Goal: Task Accomplishment & Management: Use online tool/utility

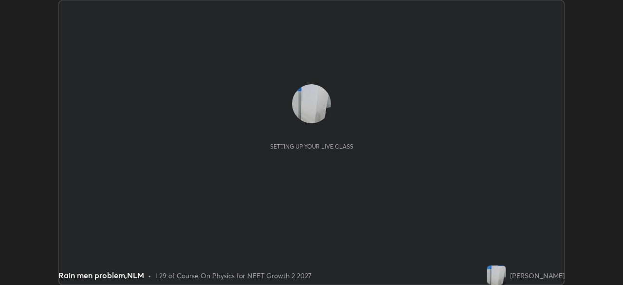
scroll to position [285, 623]
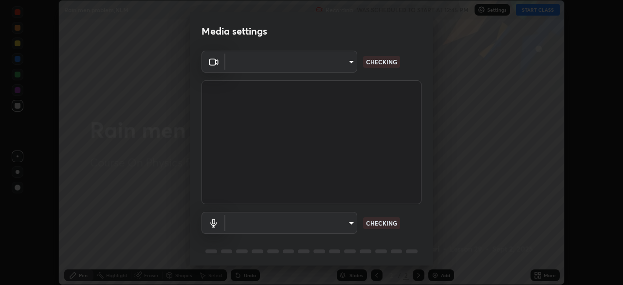
type input "ad1316253fc82caab8833b16f446f6190c0a1393f2fe476eda4a237e719545d4"
type input "712b71dbdb2dab5b8556445200b059dfff917b139fe84eb0cdab5f0581fb381c"
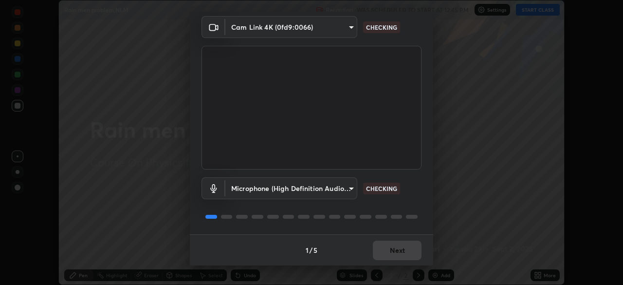
click at [336, 28] on body "Erase all Rain men problem,NLM Recording WAS SCHEDULED TO START AT 12:45 PM Set…" at bounding box center [311, 142] width 623 height 285
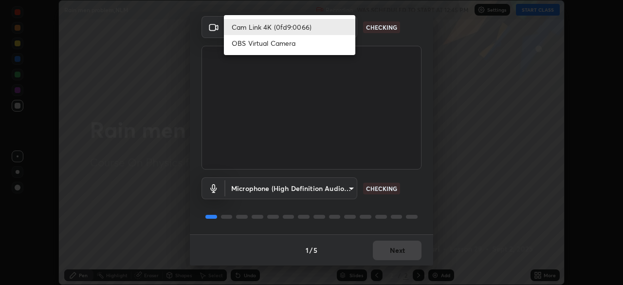
click at [325, 44] on li "OBS Virtual Camera" at bounding box center [289, 43] width 131 height 16
type input "09774d7d098996594ab6bce95c38d17c558d4da6542d49d5e665f1ab1cfd73a1"
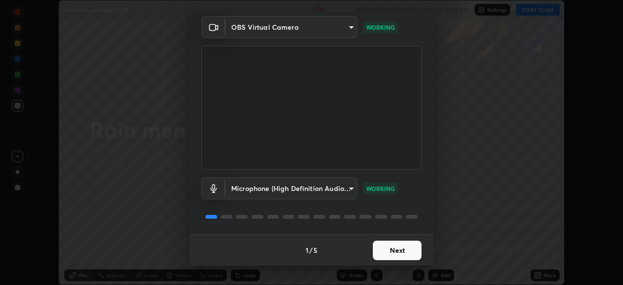
click at [394, 248] on button "Next" at bounding box center [397, 250] width 49 height 19
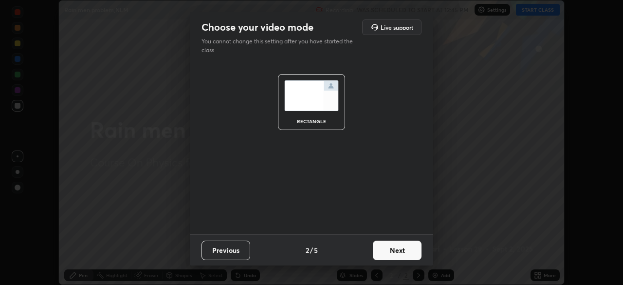
scroll to position [0, 0]
click at [396, 252] on button "Next" at bounding box center [397, 250] width 49 height 19
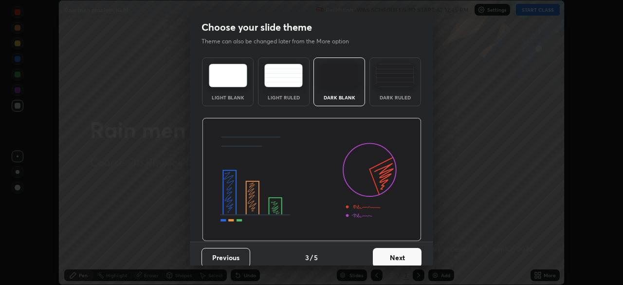
click at [396, 252] on button "Next" at bounding box center [397, 257] width 49 height 19
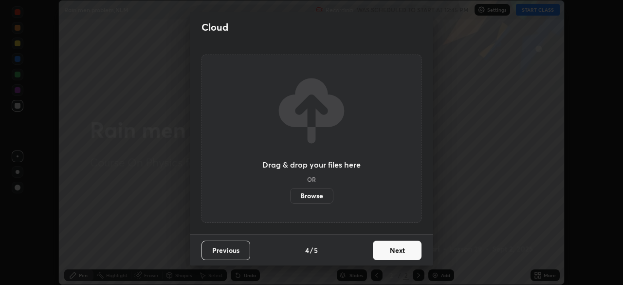
click at [396, 253] on button "Next" at bounding box center [397, 250] width 49 height 19
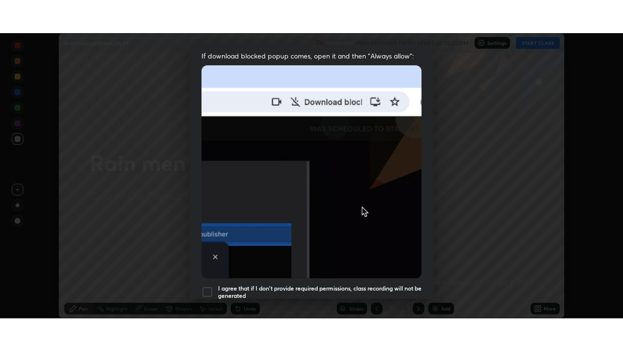
scroll to position [233, 0]
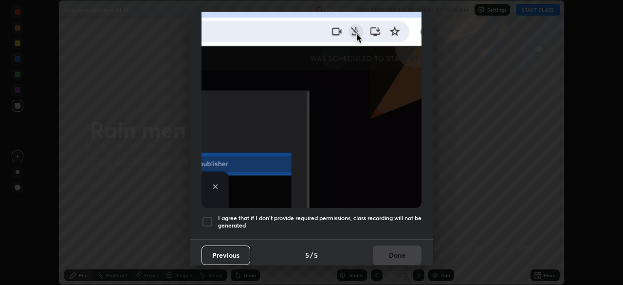
click at [210, 218] on div at bounding box center [208, 222] width 12 height 12
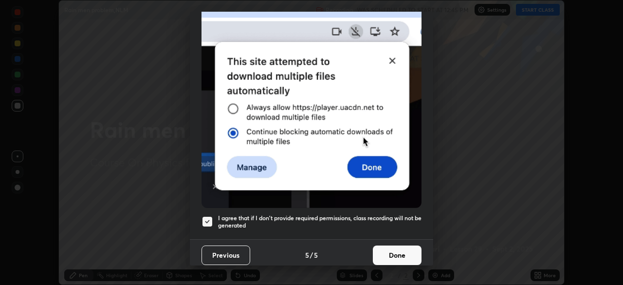
click at [391, 250] on button "Done" at bounding box center [397, 254] width 49 height 19
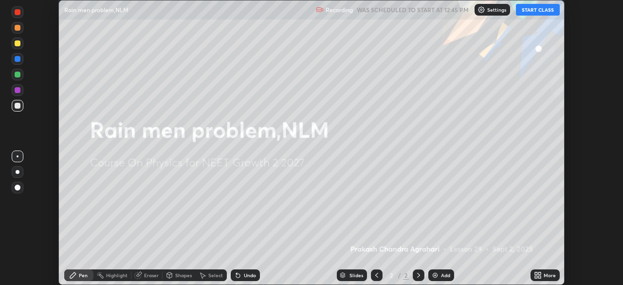
click at [537, 12] on button "START CLASS" at bounding box center [538, 10] width 44 height 12
click at [537, 274] on icon at bounding box center [536, 273] width 2 height 2
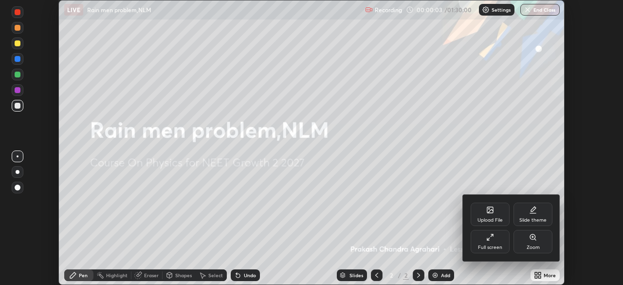
click at [498, 237] on div "Full screen" at bounding box center [490, 241] width 39 height 23
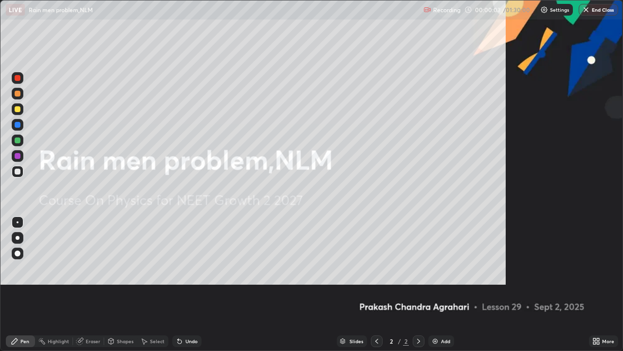
scroll to position [351, 623]
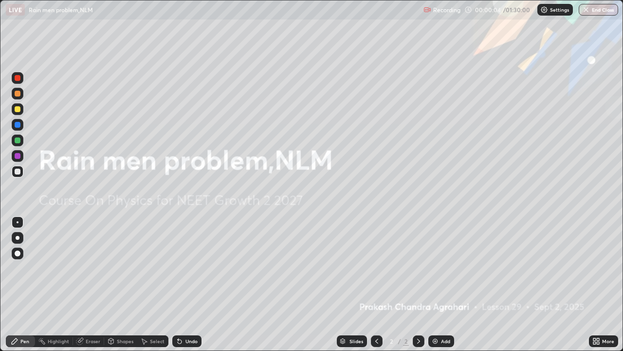
click at [442, 284] on div "Add" at bounding box center [445, 340] width 9 height 5
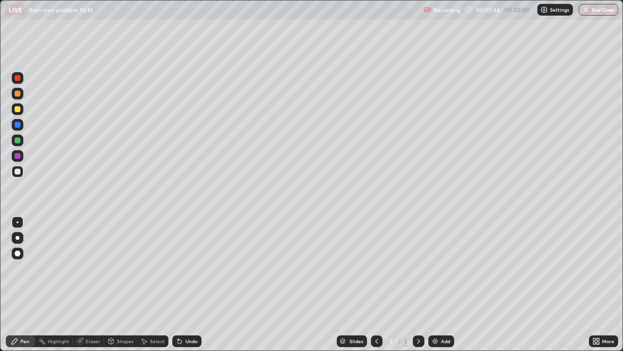
click at [117, 284] on div "Shapes" at bounding box center [125, 340] width 17 height 5
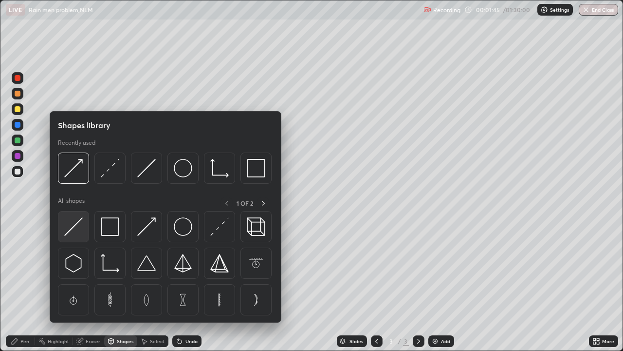
click at [80, 225] on img at bounding box center [73, 226] width 19 height 19
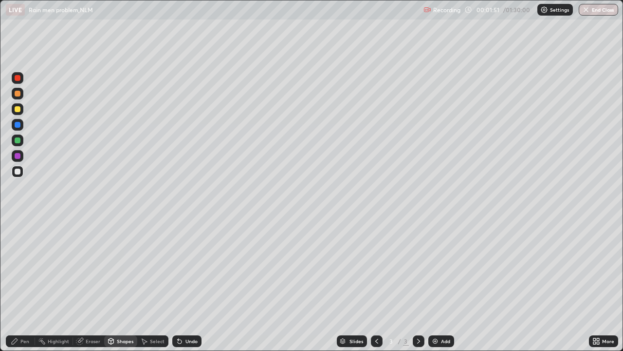
click at [186, 284] on div "Undo" at bounding box center [192, 340] width 12 height 5
click at [117, 284] on div "Shapes" at bounding box center [125, 340] width 17 height 5
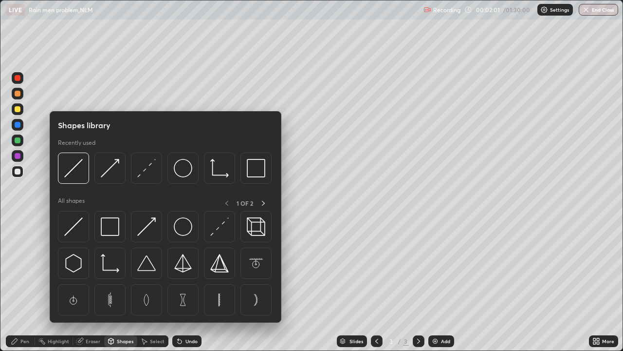
click at [143, 230] on img at bounding box center [146, 226] width 19 height 19
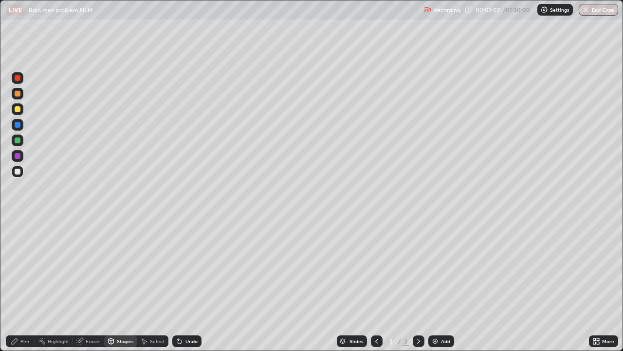
click at [18, 158] on div at bounding box center [18, 156] width 6 height 6
click at [23, 284] on div "Pen" at bounding box center [24, 340] width 9 height 5
click at [187, 284] on div "Undo" at bounding box center [192, 340] width 12 height 5
click at [17, 111] on div at bounding box center [18, 109] width 6 height 6
click at [158, 284] on div "Select" at bounding box center [157, 340] width 15 height 5
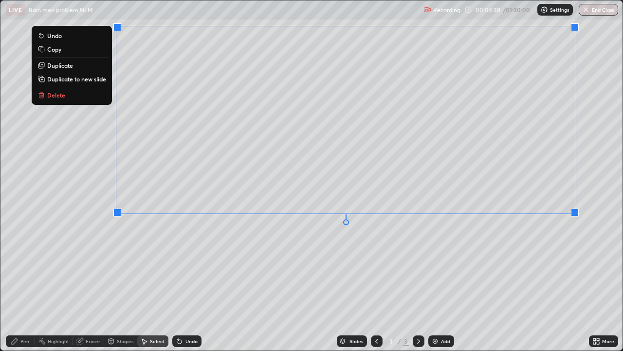
click at [289, 284] on div "0 ° Undo Copy Duplicate Duplicate to new slide Delete" at bounding box center [311, 175] width 622 height 350
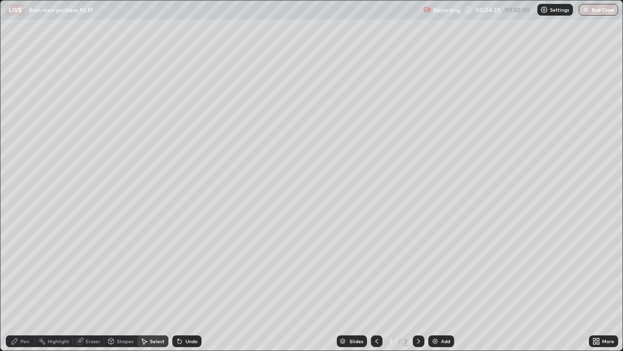
click at [26, 284] on div "Pen" at bounding box center [24, 340] width 9 height 5
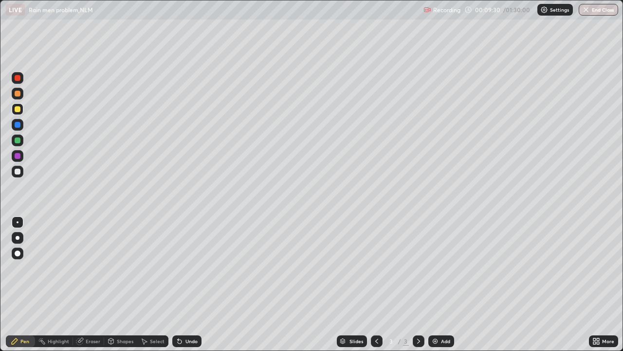
click at [148, 284] on div "Select" at bounding box center [152, 341] width 31 height 12
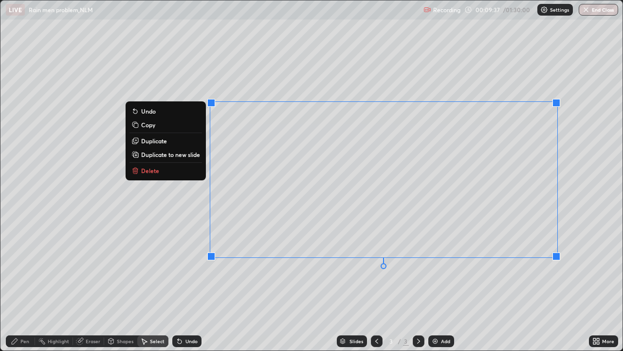
click at [188, 169] on button "Delete" at bounding box center [166, 171] width 73 height 12
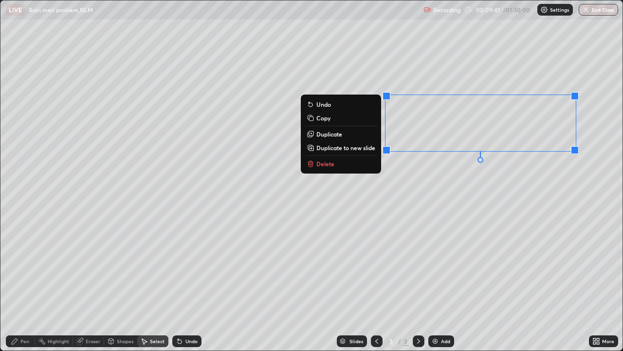
click at [358, 162] on button "Delete" at bounding box center [341, 164] width 73 height 12
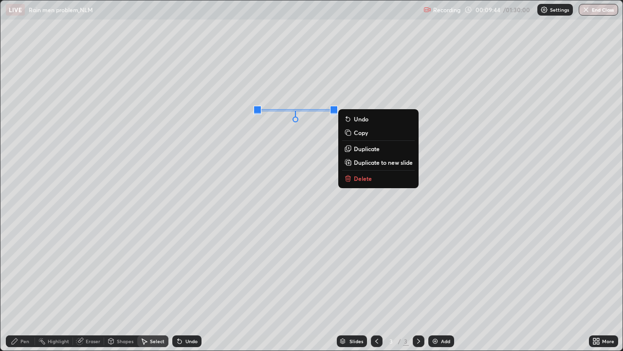
click at [352, 178] on icon at bounding box center [348, 178] width 8 height 8
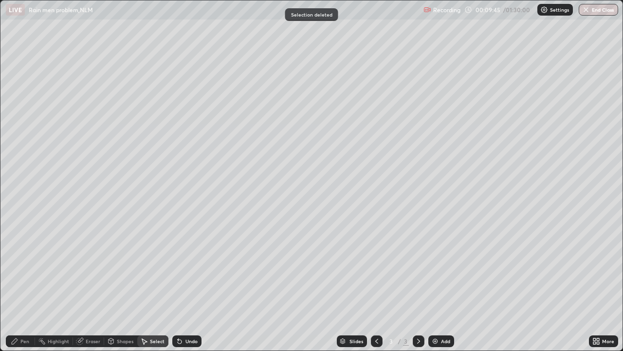
click at [25, 284] on div "Pen" at bounding box center [20, 341] width 29 height 12
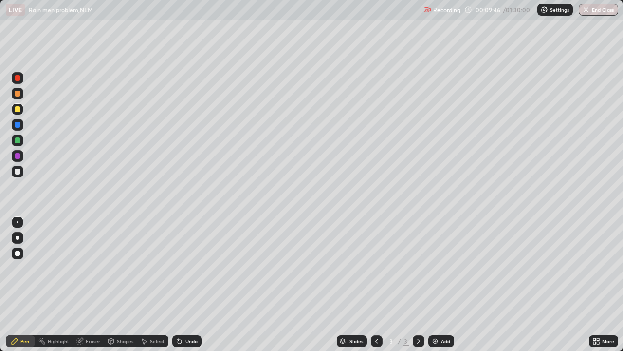
click at [18, 109] on div at bounding box center [18, 109] width 6 height 6
click at [183, 284] on div "Undo" at bounding box center [186, 341] width 29 height 12
click at [111, 284] on icon at bounding box center [111, 341] width 0 height 3
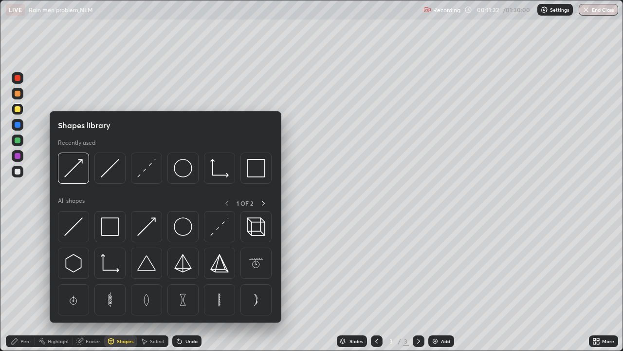
click at [91, 284] on div "Eraser" at bounding box center [93, 340] width 15 height 5
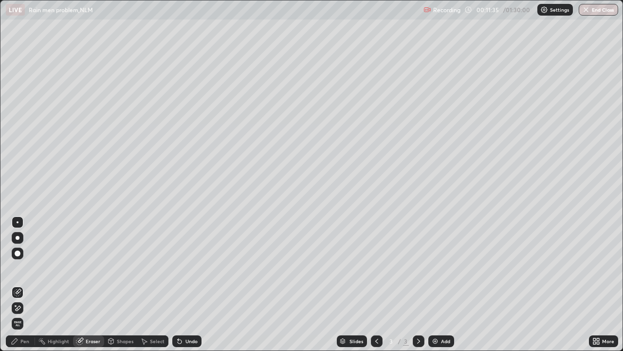
click at [27, 284] on div "Pen" at bounding box center [24, 340] width 9 height 5
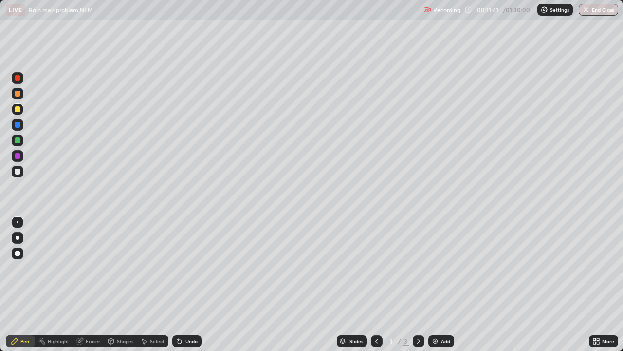
click at [90, 284] on div "Eraser" at bounding box center [93, 340] width 15 height 5
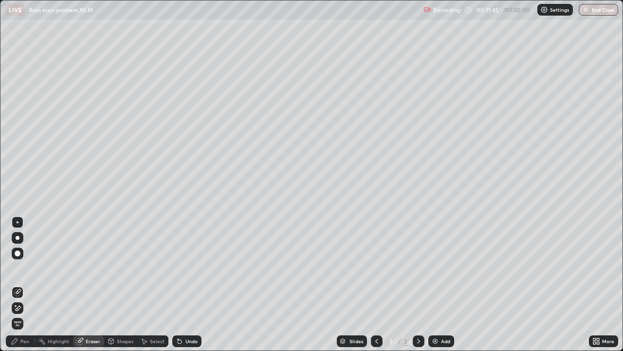
click at [23, 284] on div "Pen" at bounding box center [20, 341] width 29 height 12
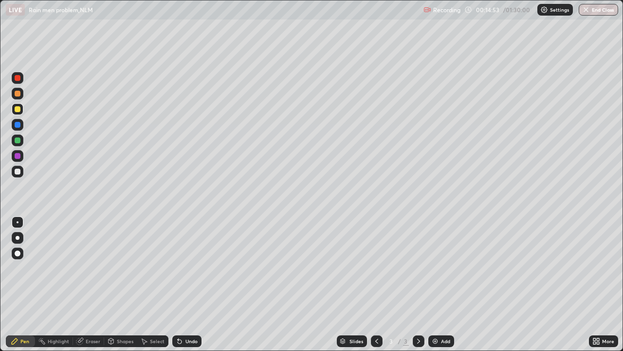
click at [19, 155] on div at bounding box center [18, 156] width 6 height 6
click at [435, 284] on img at bounding box center [435, 341] width 8 height 8
click at [122, 284] on div "Shapes" at bounding box center [125, 340] width 17 height 5
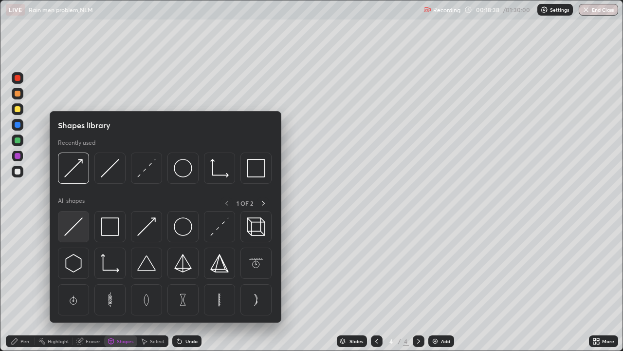
click at [83, 235] on div at bounding box center [73, 226] width 31 height 31
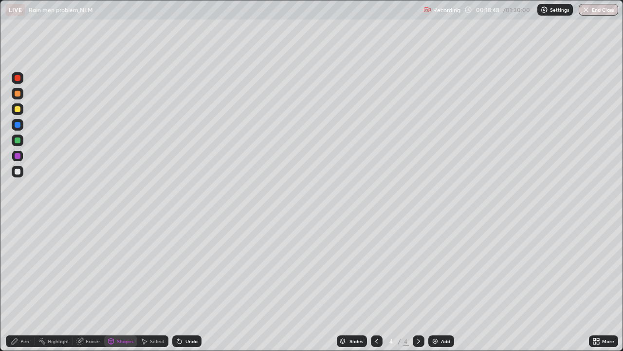
click at [186, 284] on div "Undo" at bounding box center [192, 340] width 12 height 5
click at [183, 284] on div "Undo" at bounding box center [186, 341] width 29 height 12
click at [123, 284] on div "Shapes" at bounding box center [125, 340] width 17 height 5
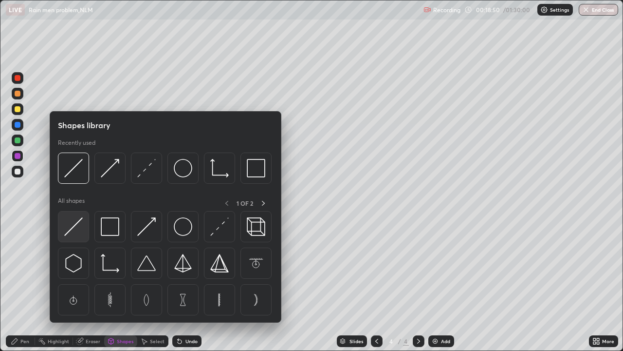
click at [83, 229] on img at bounding box center [73, 226] width 19 height 19
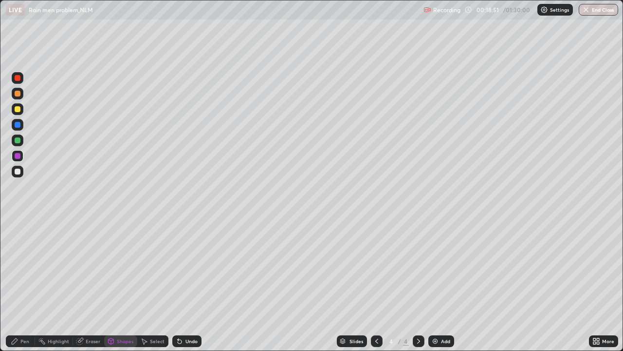
click at [17, 171] on div at bounding box center [18, 171] width 6 height 6
click at [16, 107] on div at bounding box center [18, 109] width 6 height 6
click at [19, 172] on div at bounding box center [18, 171] width 6 height 6
click at [15, 153] on div at bounding box center [18, 156] width 6 height 6
click at [118, 284] on div "Shapes" at bounding box center [125, 340] width 17 height 5
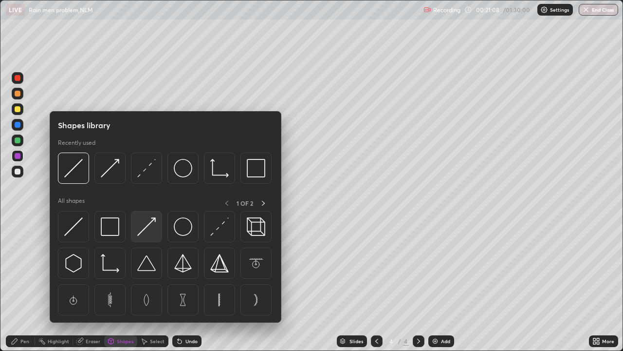
click at [139, 228] on img at bounding box center [146, 226] width 19 height 19
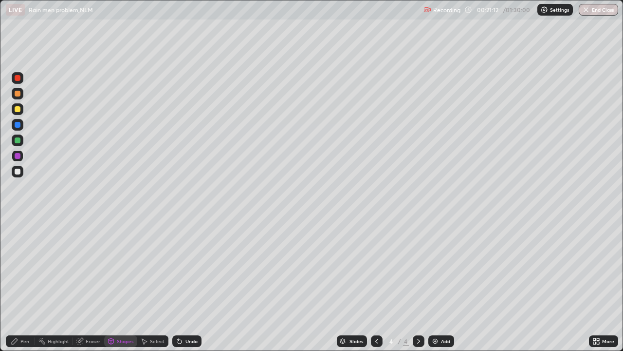
click at [27, 284] on div "Pen" at bounding box center [24, 340] width 9 height 5
click at [16, 172] on div at bounding box center [18, 171] width 6 height 6
click at [16, 140] on div at bounding box center [18, 140] width 6 height 6
click at [157, 284] on div "Select" at bounding box center [157, 340] width 15 height 5
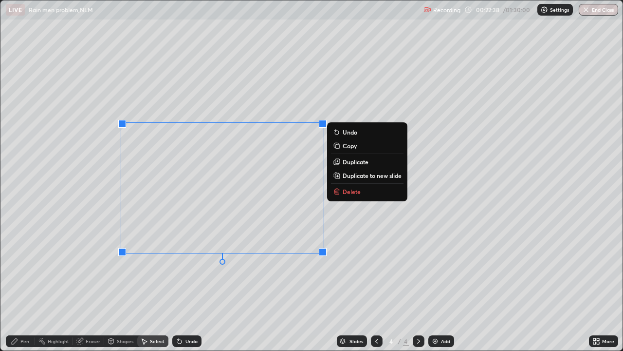
click at [343, 176] on p "Duplicate to new slide" at bounding box center [372, 175] width 59 height 8
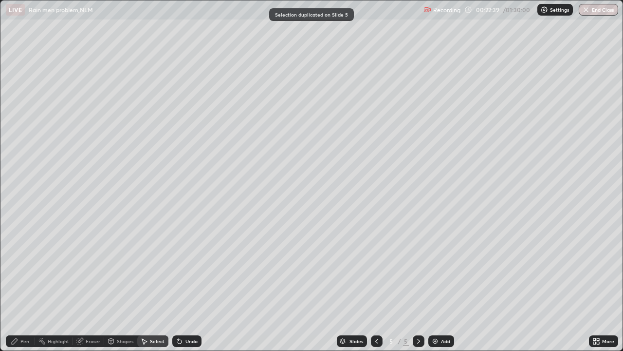
click at [375, 284] on icon at bounding box center [377, 341] width 8 height 8
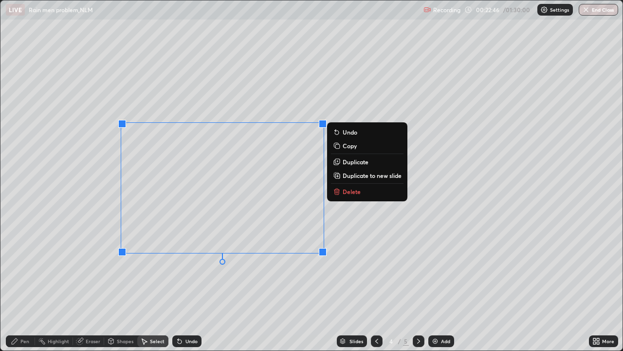
click at [343, 161] on p "Duplicate" at bounding box center [356, 162] width 26 height 8
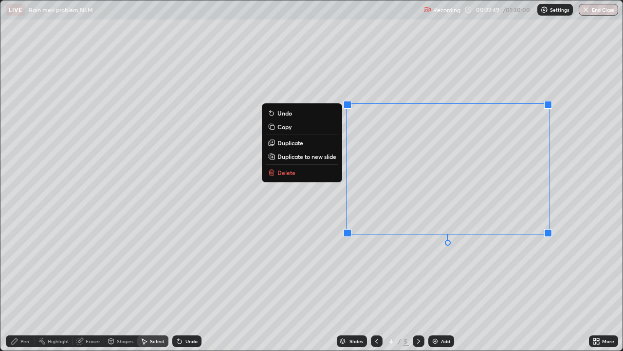
click at [285, 253] on div "0 ° Undo Copy Duplicate Duplicate to new slide Delete" at bounding box center [311, 175] width 622 height 350
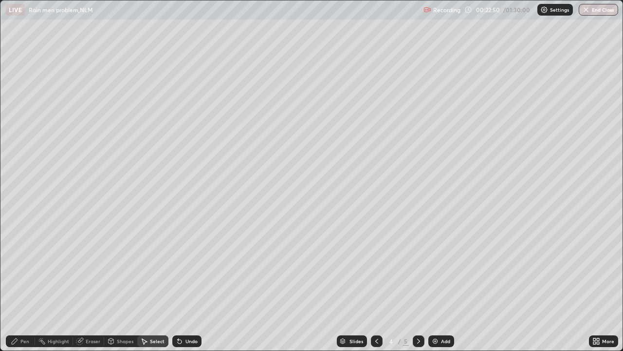
click at [14, 284] on icon at bounding box center [15, 341] width 8 height 8
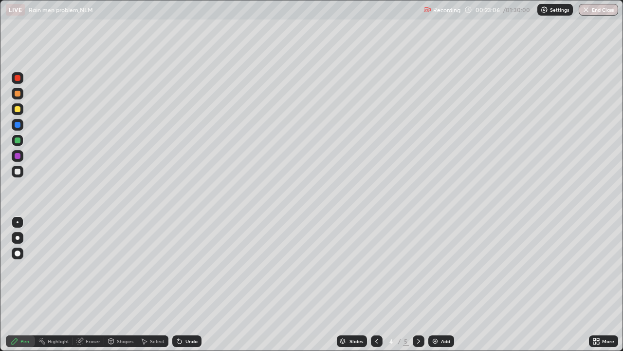
click at [112, 284] on icon at bounding box center [111, 341] width 5 height 6
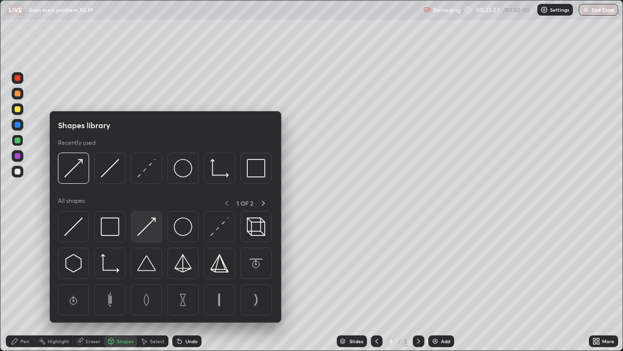
click at [145, 231] on img at bounding box center [146, 226] width 19 height 19
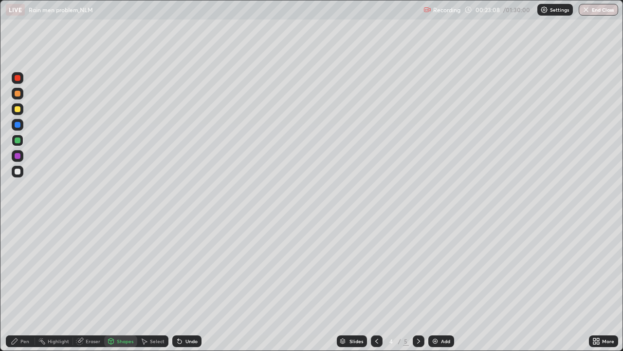
click at [17, 158] on div at bounding box center [18, 156] width 6 height 6
click at [187, 284] on div "Undo" at bounding box center [192, 340] width 12 height 5
click at [28, 284] on div "Pen" at bounding box center [20, 341] width 29 height 12
click at [18, 171] on div at bounding box center [18, 171] width 6 height 6
click at [18, 110] on div at bounding box center [18, 109] width 6 height 6
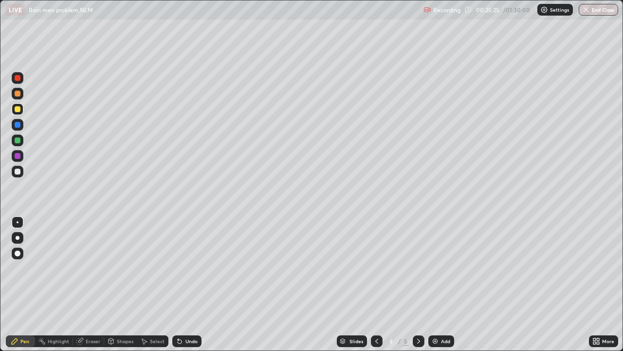
click at [154, 284] on div "Select" at bounding box center [157, 340] width 15 height 5
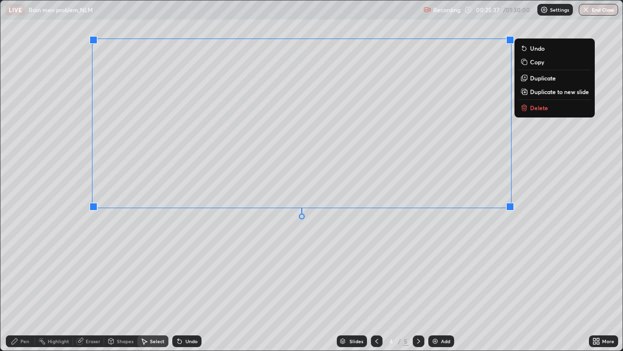
click at [540, 173] on div "0 ° Undo Copy Duplicate Duplicate to new slide Delete" at bounding box center [311, 175] width 622 height 350
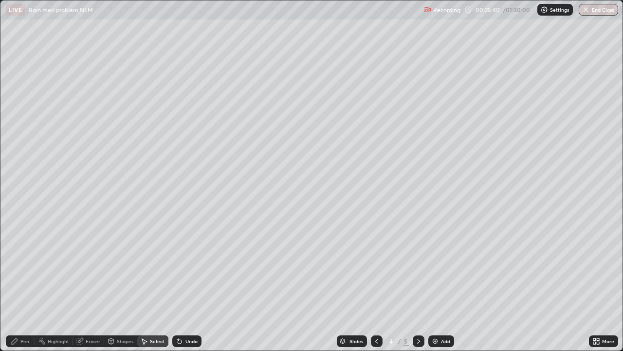
click at [24, 284] on div "Pen" at bounding box center [24, 340] width 9 height 5
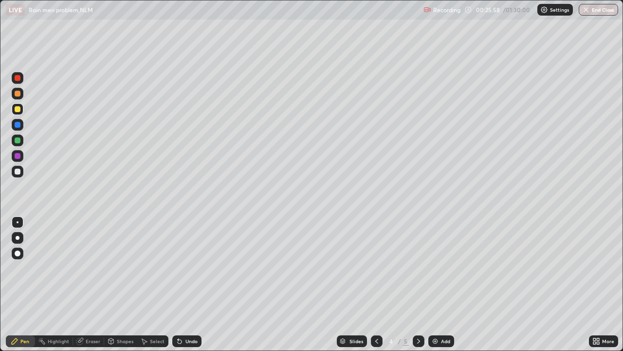
click at [376, 284] on icon at bounding box center [377, 341] width 8 height 8
click at [417, 284] on icon at bounding box center [419, 341] width 8 height 8
click at [151, 284] on div "Select" at bounding box center [157, 340] width 15 height 5
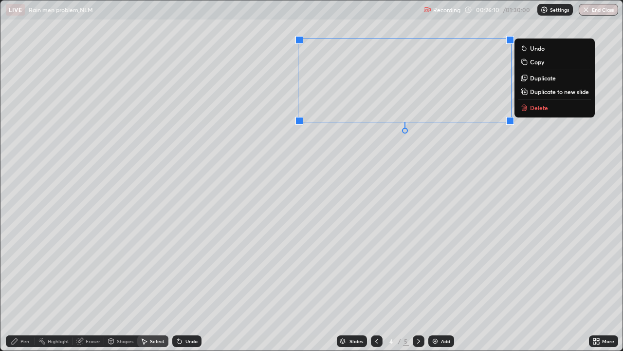
click at [526, 75] on icon at bounding box center [525, 77] width 4 height 4
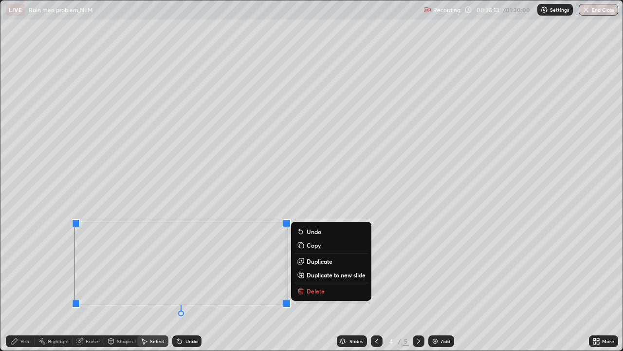
click at [47, 224] on div "0 ° Undo Copy Duplicate Duplicate to new slide Delete" at bounding box center [311, 175] width 622 height 350
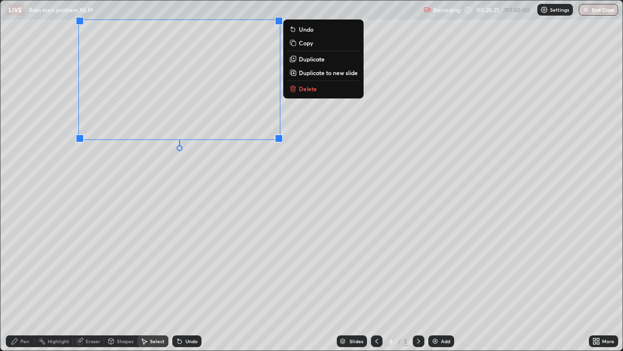
click at [211, 195] on div "0 ° Undo Copy Duplicate Duplicate to new slide Delete" at bounding box center [311, 175] width 622 height 350
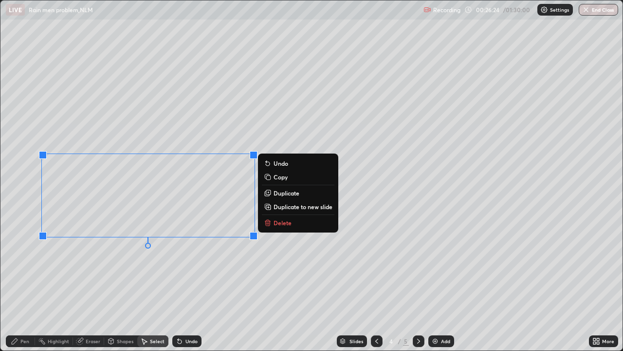
click at [129, 268] on div "0 ° Undo Copy Duplicate Duplicate to new slide Delete" at bounding box center [311, 175] width 622 height 350
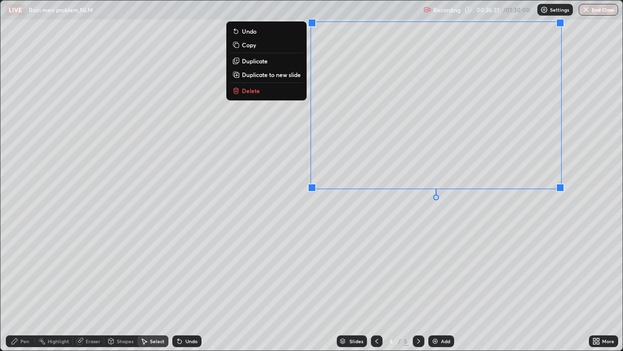
click at [417, 247] on div "0 ° Undo Copy Duplicate Duplicate to new slide Delete" at bounding box center [311, 175] width 622 height 350
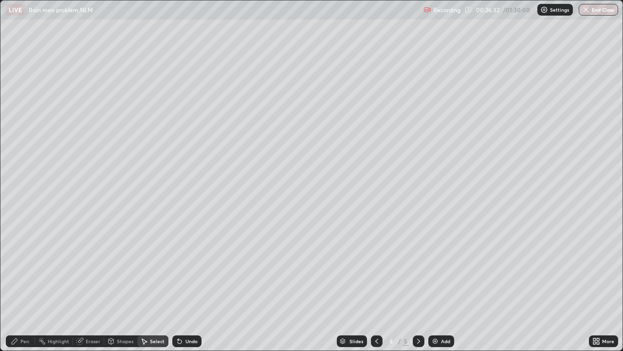
click at [16, 284] on icon at bounding box center [15, 341] width 6 height 6
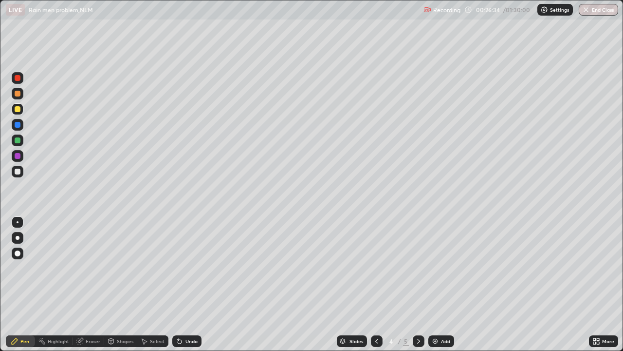
click at [91, 284] on div "Eraser" at bounding box center [93, 340] width 15 height 5
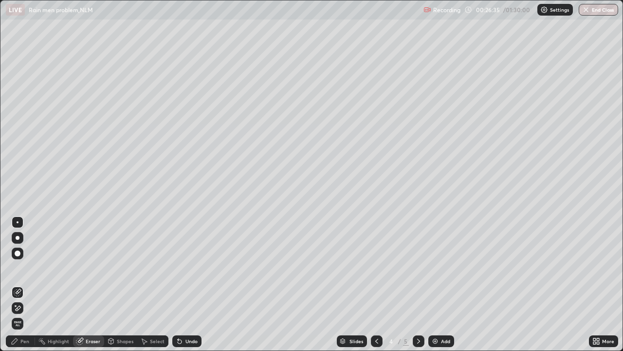
click at [16, 284] on icon at bounding box center [15, 305] width 1 height 1
click at [120, 284] on div "Shapes" at bounding box center [125, 340] width 17 height 5
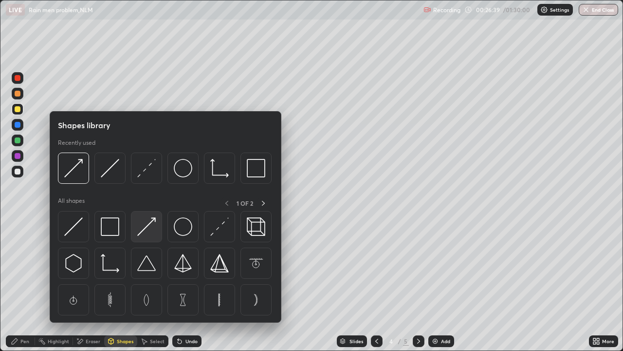
click at [146, 235] on img at bounding box center [146, 226] width 19 height 19
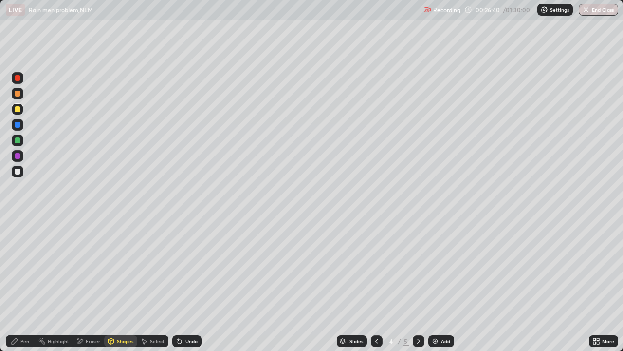
click at [18, 154] on div at bounding box center [18, 156] width 6 height 6
click at [19, 284] on div "Pen" at bounding box center [20, 341] width 29 height 12
click at [16, 109] on div at bounding box center [18, 109] width 6 height 6
click at [114, 284] on icon at bounding box center [111, 341] width 8 height 8
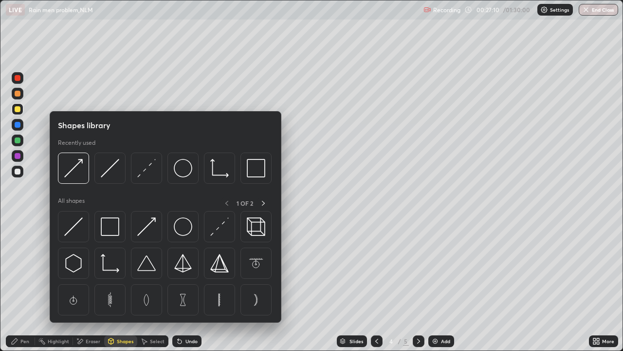
click at [143, 230] on img at bounding box center [146, 226] width 19 height 19
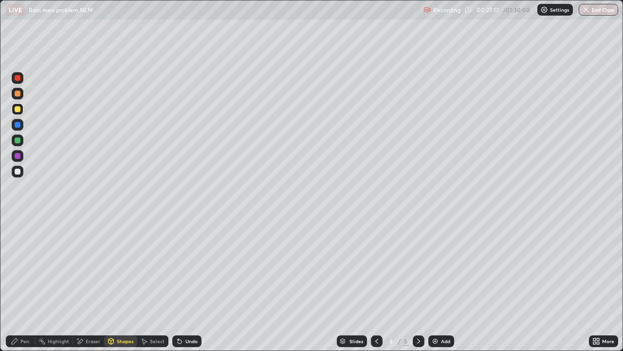
click at [23, 284] on div "Pen" at bounding box center [24, 340] width 9 height 5
click at [86, 284] on div "Eraser" at bounding box center [93, 340] width 15 height 5
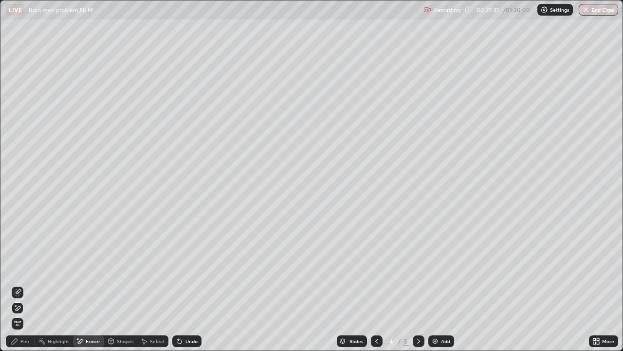
click at [21, 284] on div "Pen" at bounding box center [24, 340] width 9 height 5
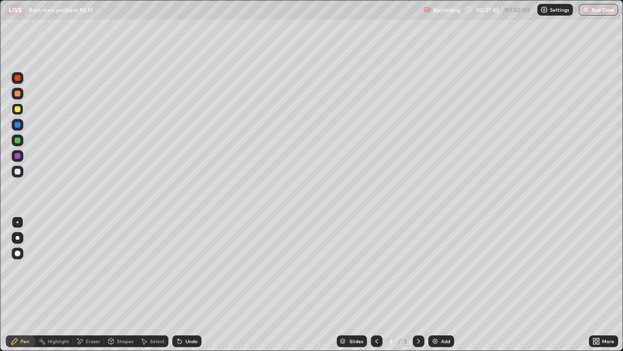
click at [83, 284] on icon at bounding box center [80, 341] width 8 height 8
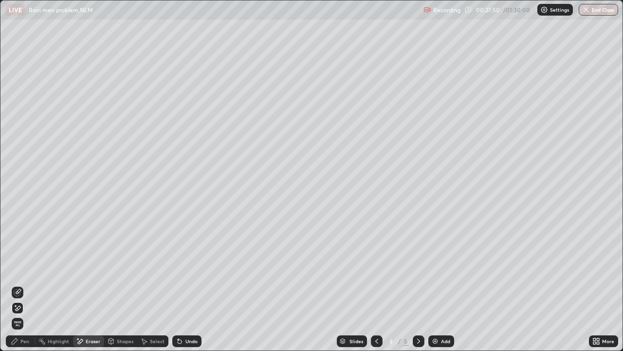
click at [25, 284] on div "Pen" at bounding box center [24, 340] width 9 height 5
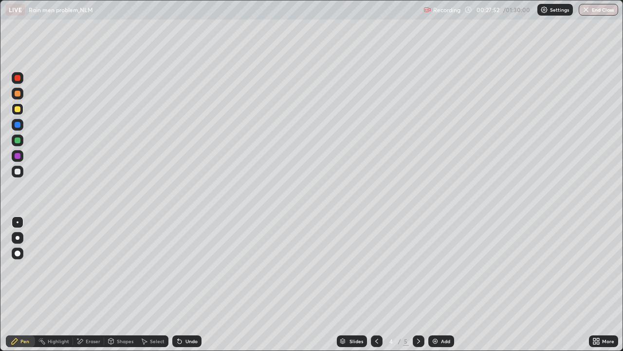
click at [93, 284] on div "Eraser" at bounding box center [93, 340] width 15 height 5
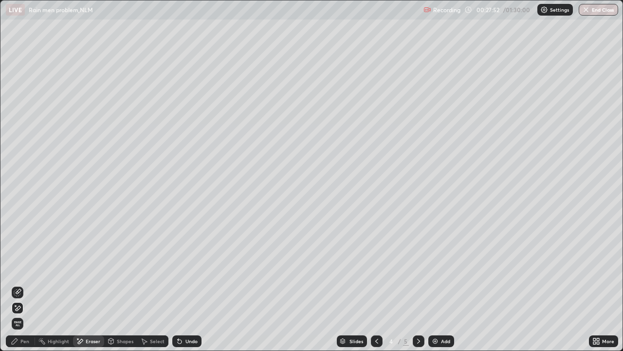
click at [123, 284] on div "Shapes" at bounding box center [125, 340] width 17 height 5
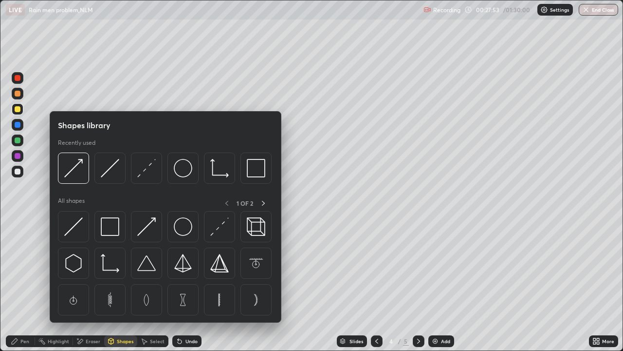
click at [143, 228] on img at bounding box center [146, 226] width 19 height 19
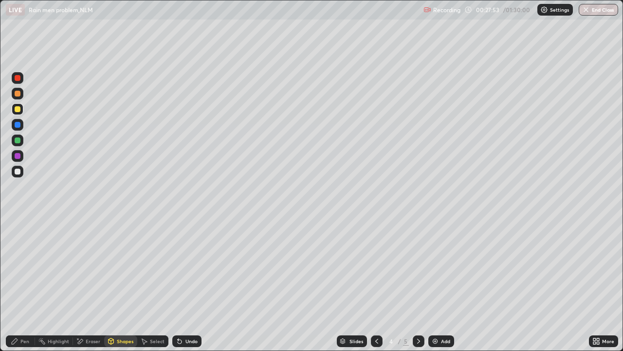
click at [19, 158] on div at bounding box center [18, 156] width 6 height 6
click at [18, 284] on icon at bounding box center [15, 341] width 8 height 8
click at [115, 284] on div "Shapes" at bounding box center [120, 341] width 33 height 12
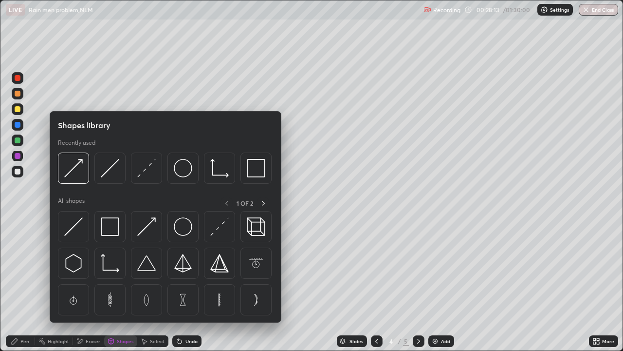
click at [93, 284] on div "Eraser" at bounding box center [93, 340] width 15 height 5
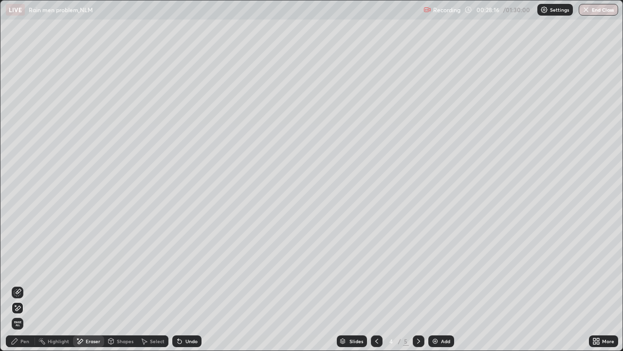
click at [25, 284] on div "Pen" at bounding box center [24, 340] width 9 height 5
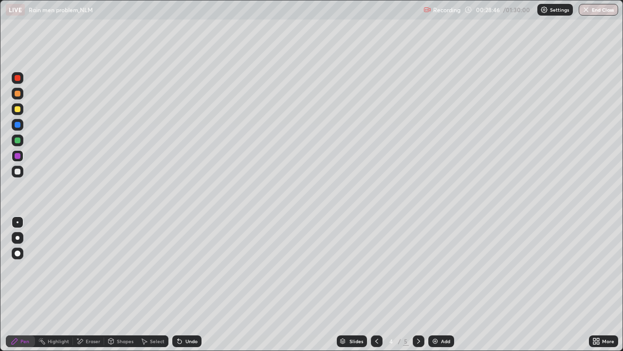
click at [187, 284] on div "Undo" at bounding box center [192, 340] width 12 height 5
click at [186, 284] on div "Undo" at bounding box center [186, 341] width 29 height 12
click at [18, 139] on div at bounding box center [18, 140] width 6 height 6
click at [186, 284] on div "Undo" at bounding box center [192, 340] width 12 height 5
click at [184, 284] on div "Undo" at bounding box center [186, 341] width 29 height 12
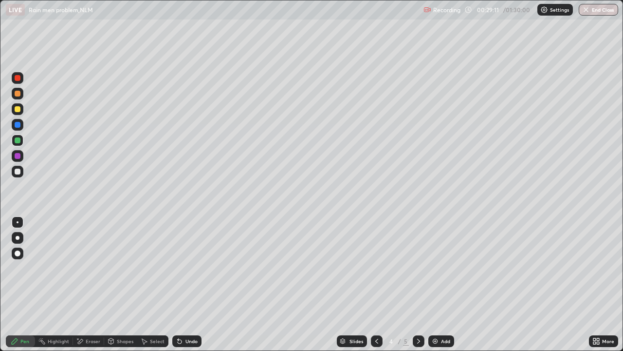
click at [186, 284] on div "Undo" at bounding box center [192, 340] width 12 height 5
click at [82, 284] on icon at bounding box center [80, 341] width 8 height 8
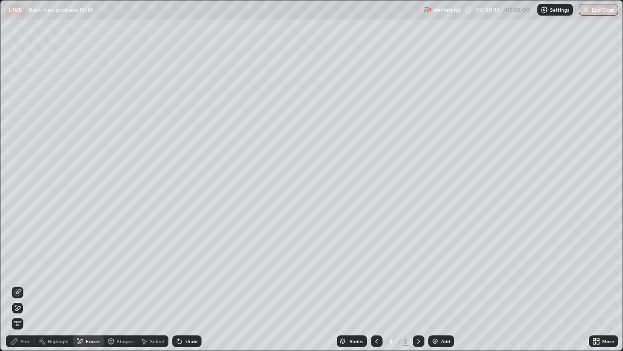
click at [186, 284] on div "Undo" at bounding box center [192, 340] width 12 height 5
click at [17, 284] on icon at bounding box center [18, 291] width 5 height 5
click at [17, 284] on div "Pen" at bounding box center [20, 341] width 29 height 12
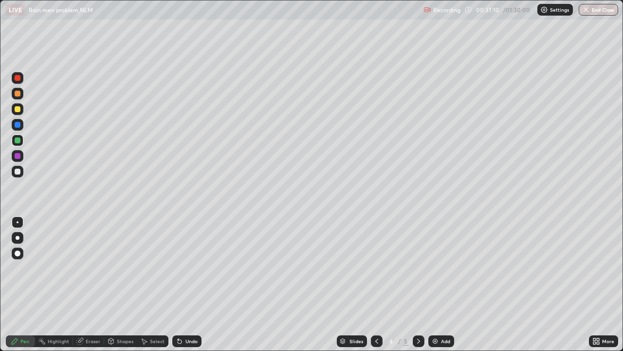
click at [374, 284] on icon at bounding box center [377, 341] width 8 height 8
click at [89, 284] on div "Eraser" at bounding box center [93, 340] width 15 height 5
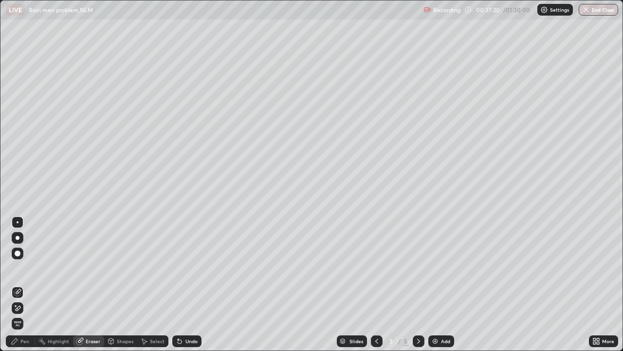
click at [20, 284] on div "Pen" at bounding box center [24, 340] width 9 height 5
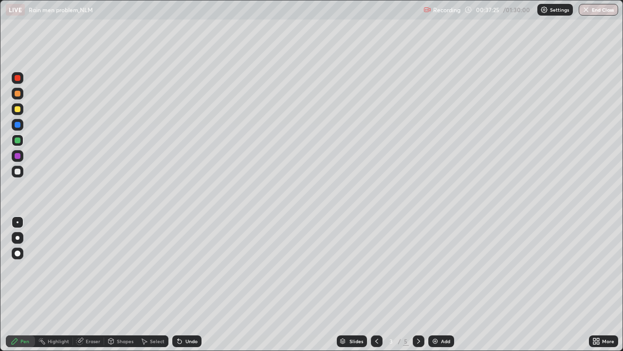
click at [415, 284] on icon at bounding box center [419, 341] width 8 height 8
click at [441, 284] on div "Add" at bounding box center [445, 340] width 9 height 5
click at [15, 106] on div at bounding box center [18, 109] width 6 height 6
click at [376, 284] on icon at bounding box center [377, 341] width 8 height 8
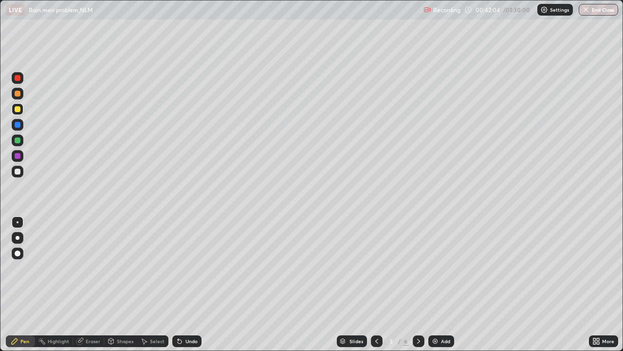
click at [418, 284] on icon at bounding box center [419, 341] width 8 height 8
click at [373, 284] on icon at bounding box center [377, 341] width 8 height 8
click at [159, 284] on div "Select" at bounding box center [157, 340] width 15 height 5
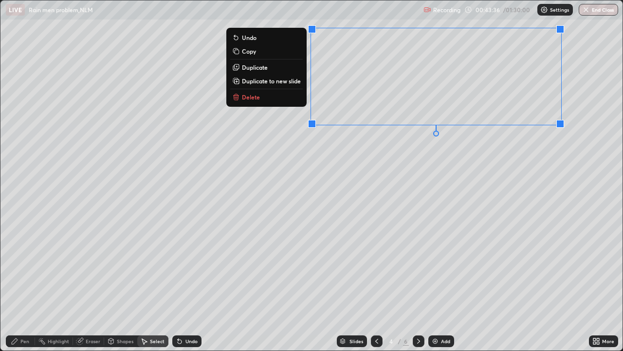
click at [498, 184] on div "0 ° Undo Copy Duplicate Duplicate to new slide Delete" at bounding box center [311, 175] width 622 height 350
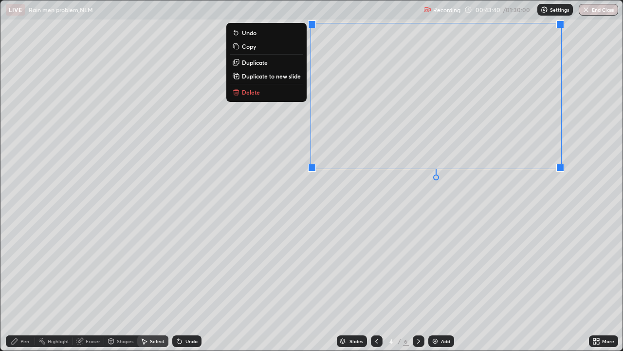
click at [292, 72] on p "Duplicate to new slide" at bounding box center [271, 76] width 59 height 8
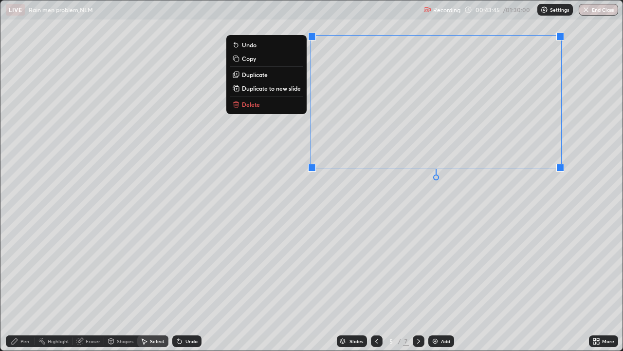
click at [291, 139] on div "0 ° Undo Copy Duplicate Duplicate to new slide Delete" at bounding box center [311, 175] width 622 height 350
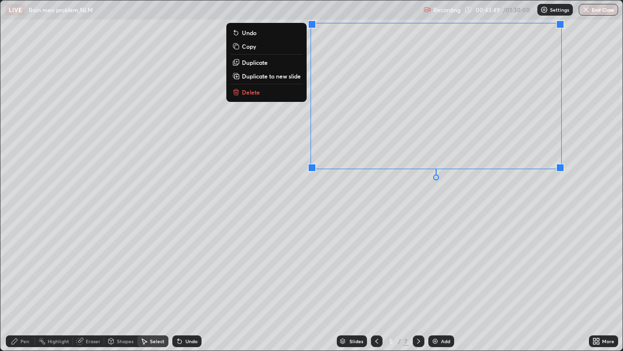
click at [260, 45] on button "Copy" at bounding box center [266, 46] width 73 height 12
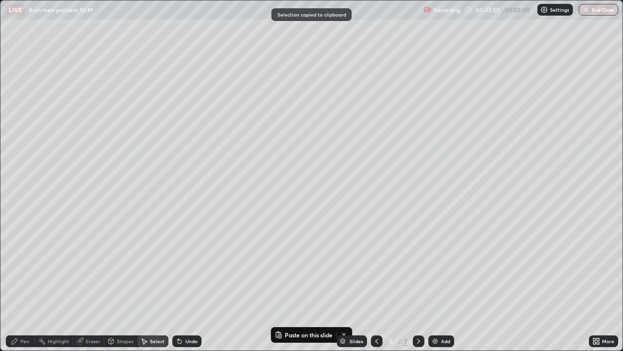
click at [372, 284] on div at bounding box center [377, 341] width 12 height 12
click at [418, 284] on icon at bounding box center [419, 341] width 8 height 8
click at [417, 284] on icon at bounding box center [419, 341] width 8 height 8
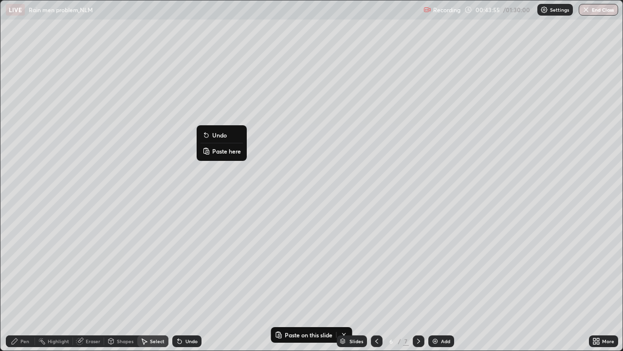
click at [217, 150] on p "Paste here" at bounding box center [226, 151] width 29 height 8
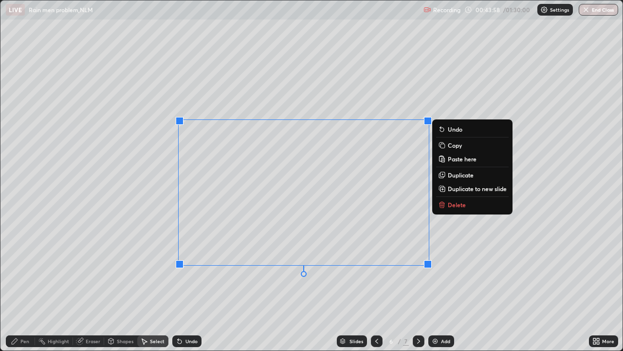
click at [137, 268] on div "0 ° Undo Copy Paste here Duplicate Duplicate to new slide Delete" at bounding box center [311, 175] width 622 height 350
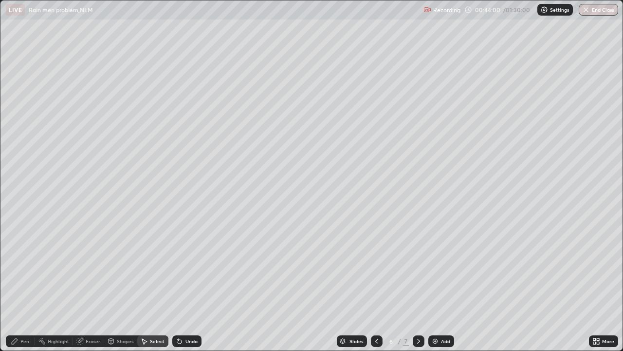
click at [23, 284] on div "Pen" at bounding box center [20, 341] width 29 height 12
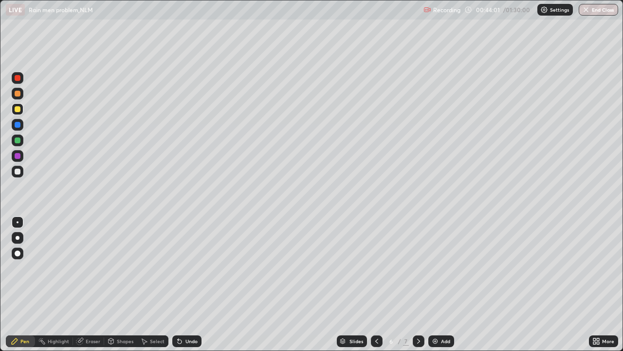
click at [87, 284] on div "Eraser" at bounding box center [93, 340] width 15 height 5
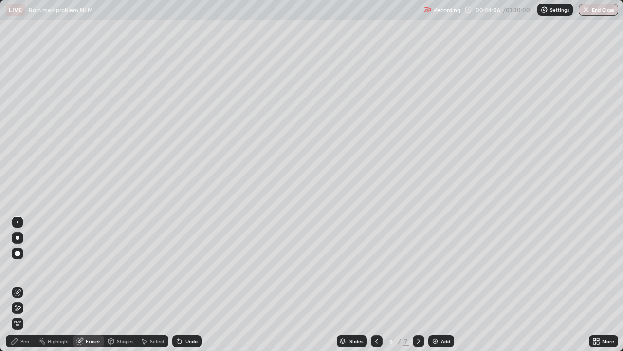
click at [186, 284] on div "Undo" at bounding box center [192, 340] width 12 height 5
click at [16, 284] on icon at bounding box center [18, 308] width 8 height 8
click at [25, 284] on div "Pen" at bounding box center [24, 340] width 9 height 5
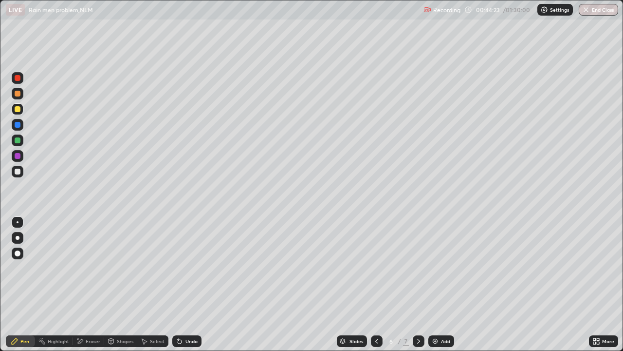
click at [84, 284] on div "Eraser" at bounding box center [88, 341] width 31 height 12
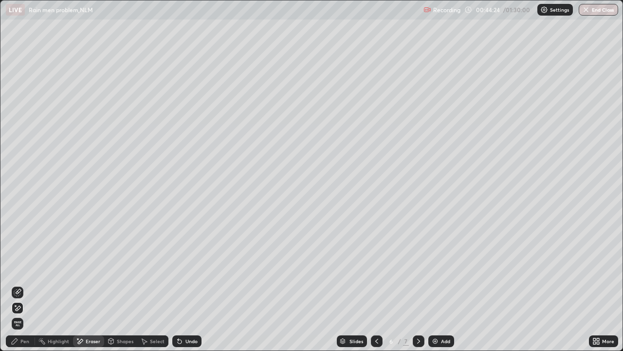
click at [16, 284] on icon at bounding box center [18, 291] width 5 height 5
click at [16, 284] on icon at bounding box center [15, 305] width 1 height 1
click at [19, 284] on div "Pen" at bounding box center [20, 341] width 29 height 12
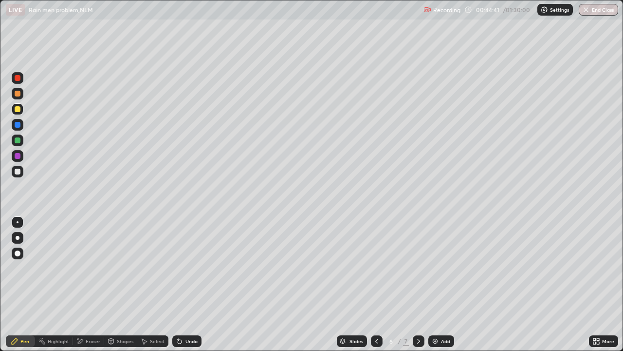
click at [114, 284] on icon at bounding box center [111, 341] width 8 height 8
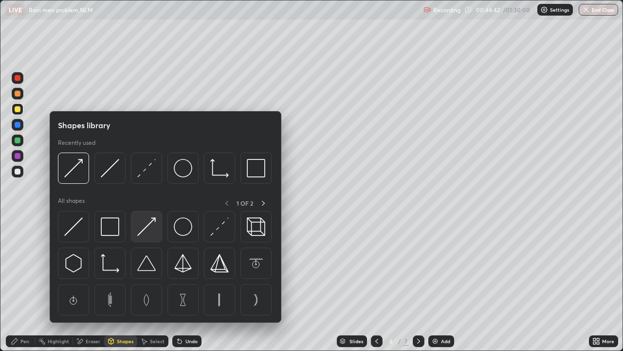
click at [144, 233] on img at bounding box center [146, 226] width 19 height 19
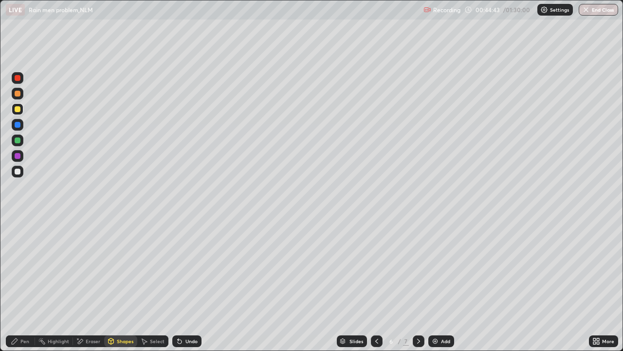
click at [117, 284] on div "Shapes" at bounding box center [120, 341] width 33 height 12
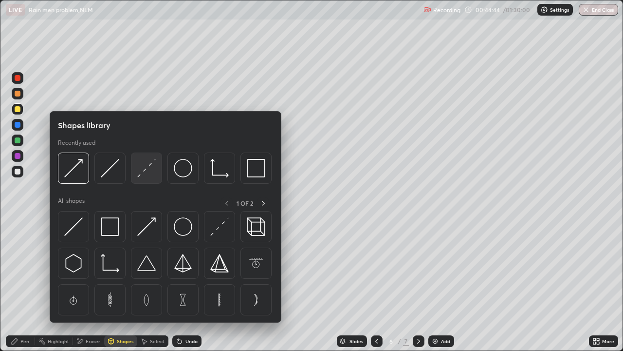
click at [141, 176] on img at bounding box center [146, 168] width 19 height 19
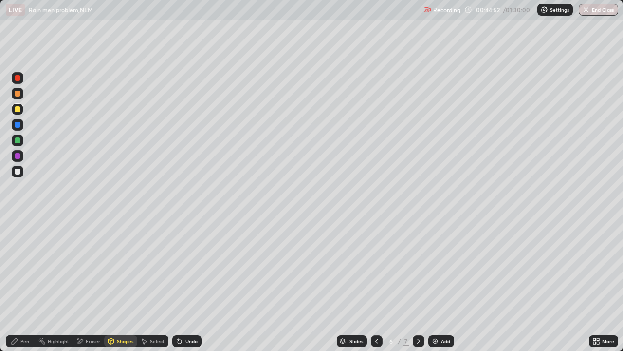
click at [20, 156] on div at bounding box center [18, 156] width 6 height 6
click at [123, 284] on div "Shapes" at bounding box center [125, 340] width 17 height 5
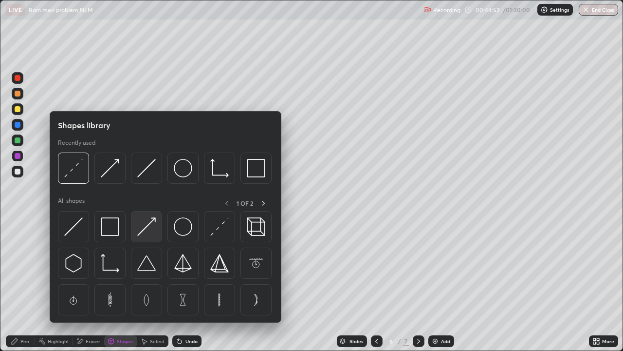
click at [145, 226] on img at bounding box center [146, 226] width 19 height 19
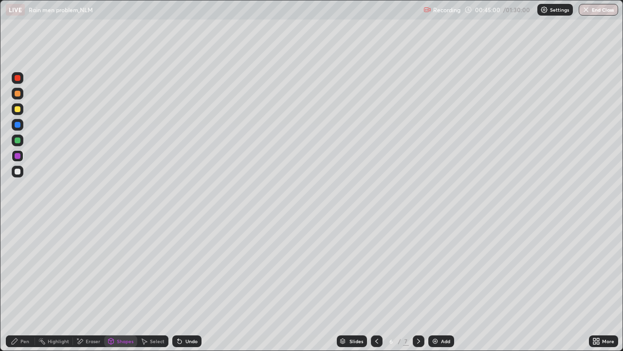
click at [83, 284] on div "Eraser" at bounding box center [88, 341] width 31 height 12
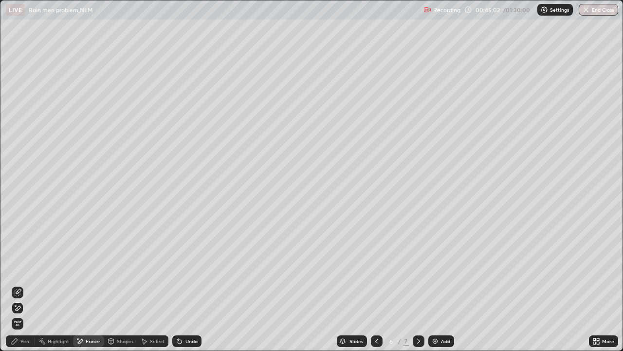
click at [118, 284] on div "Shapes" at bounding box center [120, 341] width 33 height 12
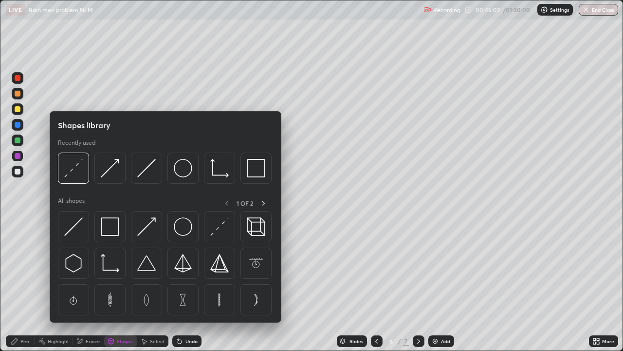
click at [88, 284] on div "Eraser" at bounding box center [93, 340] width 15 height 5
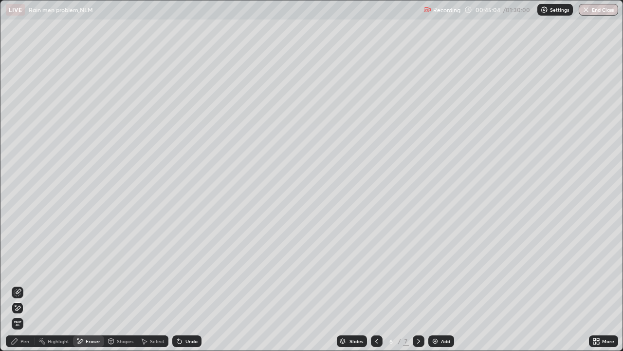
click at [17, 284] on icon at bounding box center [17, 292] width 6 height 6
click at [19, 284] on div "Pen" at bounding box center [20, 341] width 29 height 12
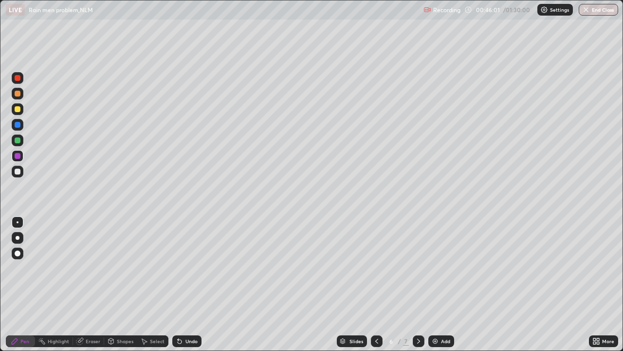
click at [119, 284] on div "Shapes" at bounding box center [125, 340] width 17 height 5
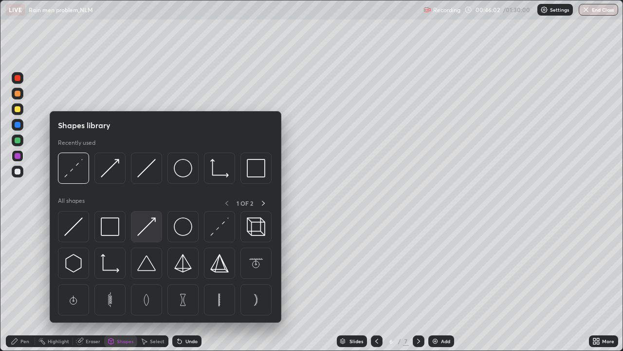
click at [140, 230] on img at bounding box center [146, 226] width 19 height 19
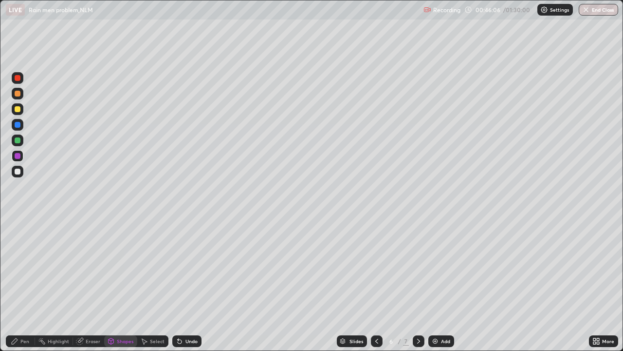
click at [19, 284] on div "Pen" at bounding box center [20, 341] width 29 height 12
click at [18, 138] on div at bounding box center [18, 140] width 6 height 6
click at [116, 284] on div "Shapes" at bounding box center [120, 341] width 33 height 12
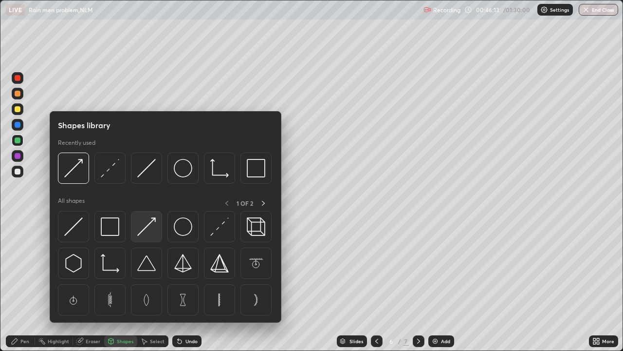
click at [145, 223] on img at bounding box center [146, 226] width 19 height 19
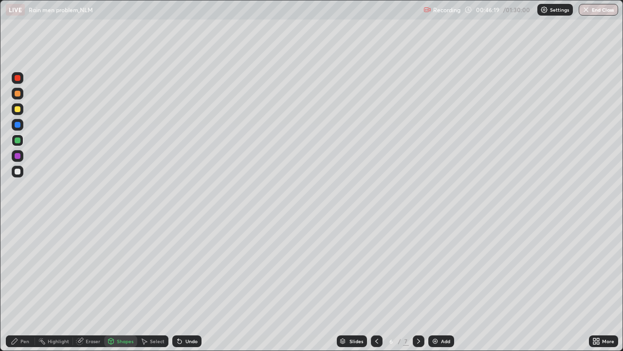
click at [19, 108] on div at bounding box center [18, 109] width 6 height 6
click at [20, 168] on div at bounding box center [18, 172] width 12 height 12
click at [120, 284] on div "Shapes" at bounding box center [125, 340] width 17 height 5
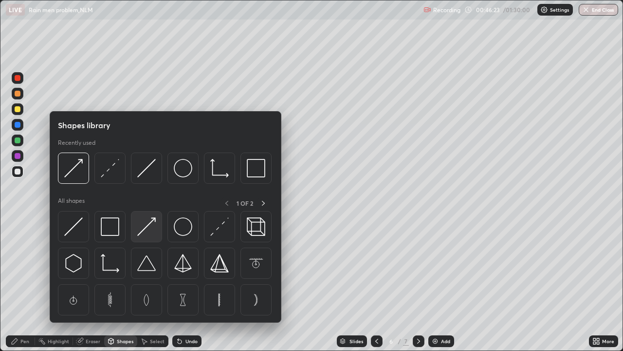
click at [143, 230] on img at bounding box center [146, 226] width 19 height 19
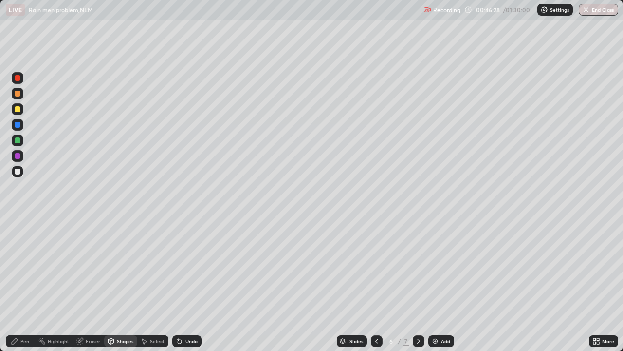
click at [21, 284] on div "Pen" at bounding box center [20, 341] width 29 height 12
click at [89, 284] on div "Eraser" at bounding box center [93, 340] width 15 height 5
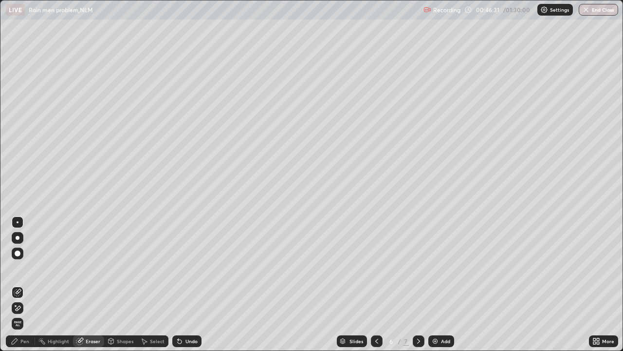
click at [14, 284] on div at bounding box center [18, 292] width 12 height 12
click at [18, 284] on icon at bounding box center [15, 341] width 8 height 8
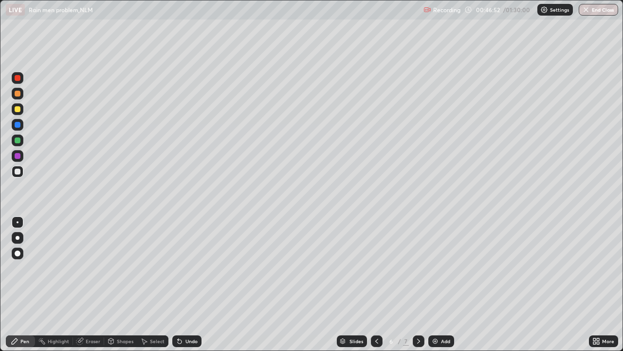
click at [17, 109] on div at bounding box center [18, 109] width 6 height 6
click at [376, 284] on icon at bounding box center [377, 341] width 8 height 8
click at [371, 284] on div at bounding box center [377, 341] width 12 height 12
click at [416, 284] on icon at bounding box center [419, 341] width 8 height 8
click at [418, 284] on icon at bounding box center [418, 340] width 3 height 5
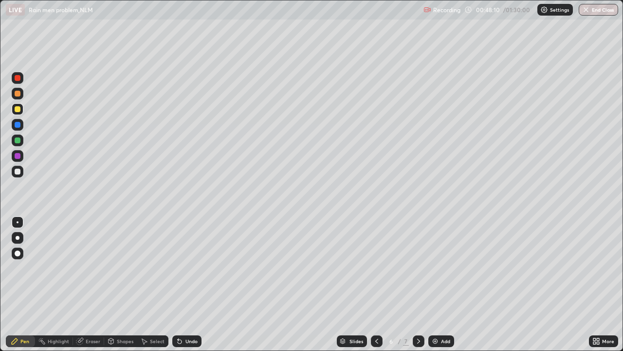
click at [17, 155] on div at bounding box center [18, 156] width 6 height 6
click at [183, 284] on div "Undo" at bounding box center [186, 341] width 29 height 12
click at [83, 284] on icon at bounding box center [80, 341] width 8 height 8
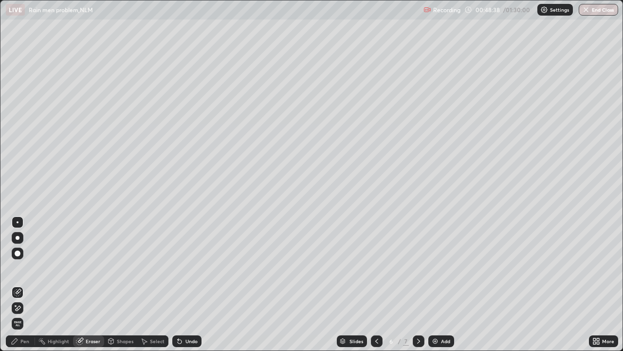
click at [25, 284] on div "Pen" at bounding box center [24, 340] width 9 height 5
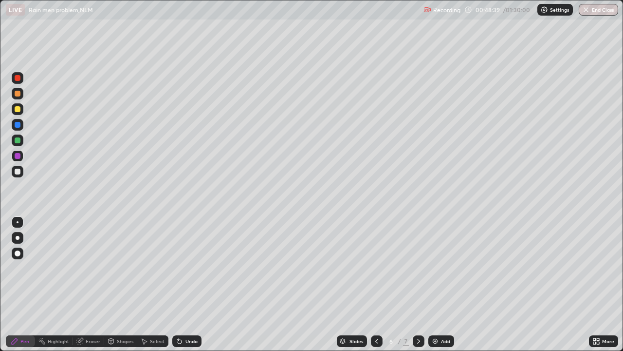
click at [90, 284] on div "Eraser" at bounding box center [93, 340] width 15 height 5
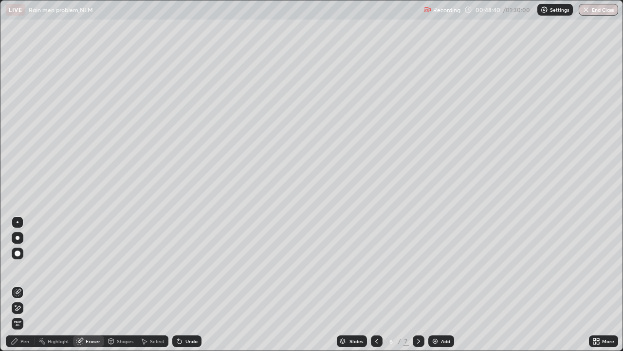
click at [25, 284] on div "Pen" at bounding box center [24, 340] width 9 height 5
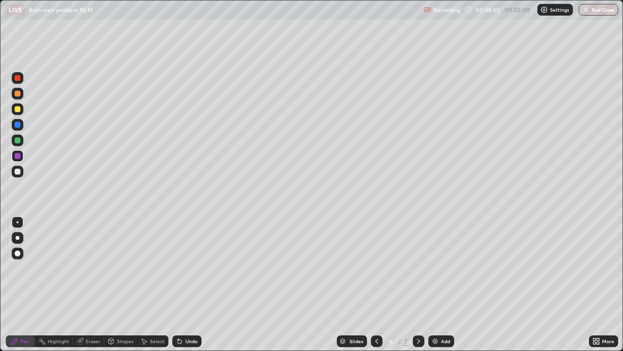
click at [17, 141] on div at bounding box center [18, 140] width 6 height 6
click at [189, 284] on div "Undo" at bounding box center [192, 340] width 12 height 5
click at [183, 284] on div "Undo" at bounding box center [186, 341] width 29 height 12
click at [13, 174] on div at bounding box center [18, 172] width 12 height 12
click at [184, 284] on div "Undo" at bounding box center [186, 341] width 29 height 12
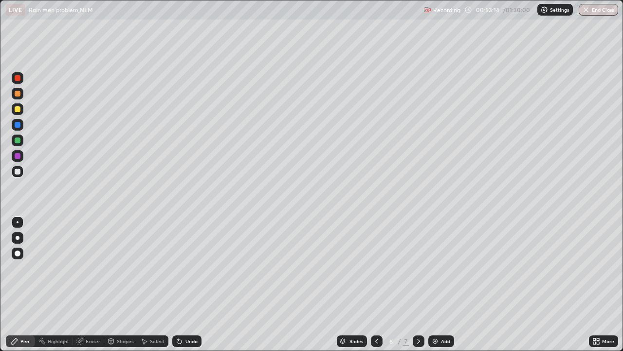
click at [183, 284] on div "Undo" at bounding box center [186, 341] width 29 height 12
click at [186, 284] on div "Undo" at bounding box center [192, 340] width 12 height 5
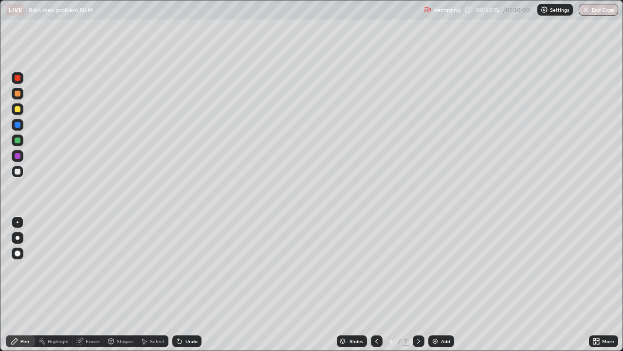
click at [186, 284] on div "Undo" at bounding box center [192, 340] width 12 height 5
click at [91, 284] on div "Eraser" at bounding box center [93, 340] width 15 height 5
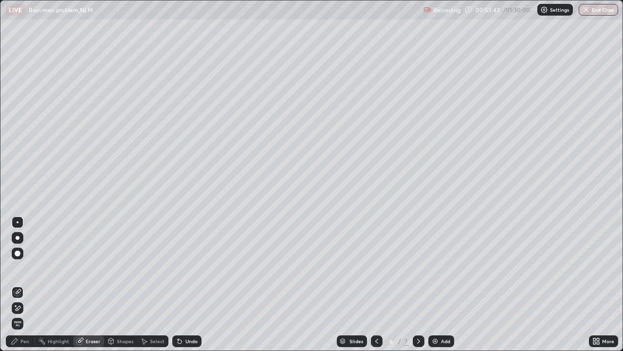
click at [19, 284] on icon at bounding box center [18, 308] width 8 height 8
click at [25, 284] on div "Pen" at bounding box center [24, 340] width 9 height 5
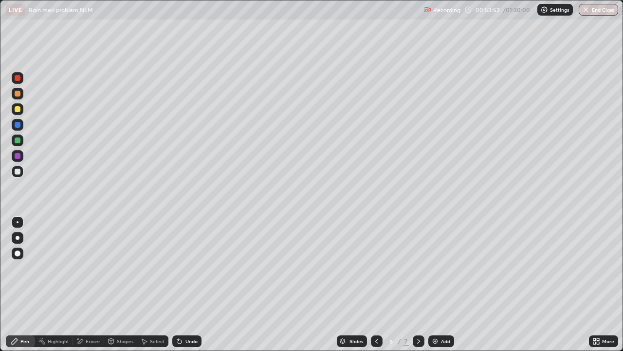
click at [18, 155] on div at bounding box center [18, 156] width 6 height 6
click at [17, 107] on div at bounding box center [18, 109] width 6 height 6
click at [152, 284] on div "Select" at bounding box center [157, 340] width 15 height 5
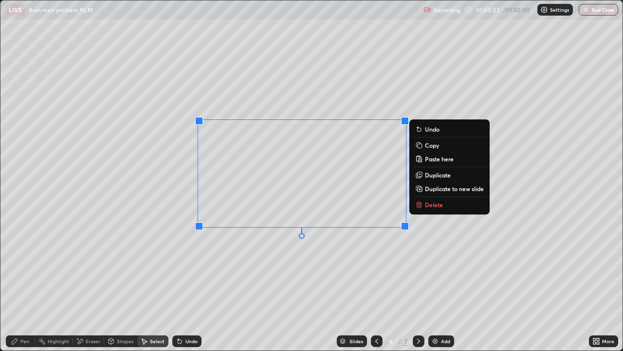
click at [433, 187] on p "Duplicate to new slide" at bounding box center [454, 189] width 59 height 8
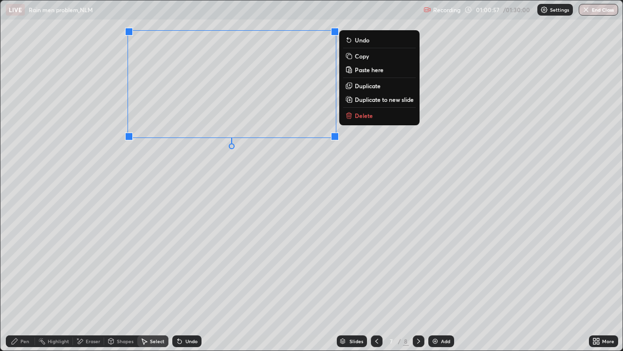
click at [201, 222] on div "0 ° Undo Copy Paste here Duplicate Duplicate to new slide Delete" at bounding box center [311, 175] width 622 height 350
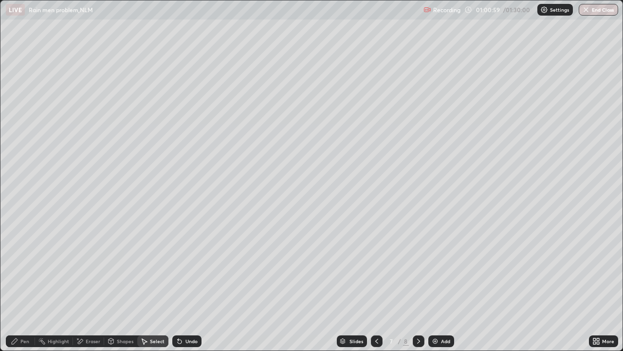
click at [80, 284] on icon at bounding box center [80, 340] width 5 height 5
click at [20, 284] on icon at bounding box center [18, 308] width 8 height 8
click at [16, 284] on icon at bounding box center [15, 305] width 1 height 1
click at [27, 284] on div "Pen" at bounding box center [20, 341] width 29 height 12
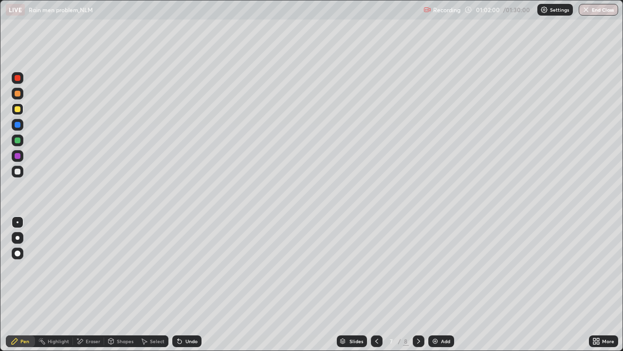
click at [91, 284] on div "Eraser" at bounding box center [93, 340] width 15 height 5
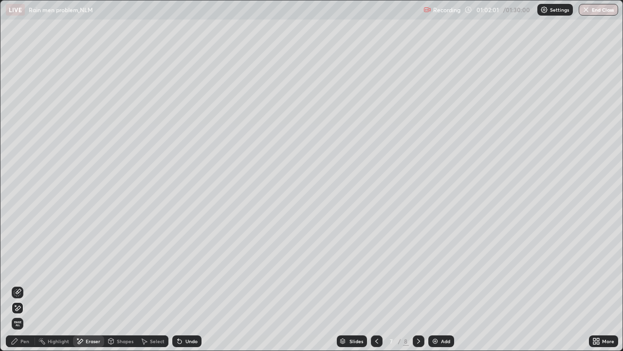
click at [14, 284] on icon at bounding box center [18, 292] width 8 height 8
click at [22, 284] on div "Pen" at bounding box center [20, 341] width 29 height 12
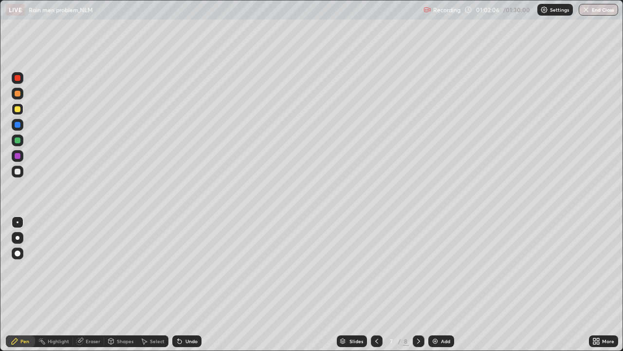
click at [19, 141] on div at bounding box center [18, 140] width 6 height 6
click at [16, 107] on div at bounding box center [18, 109] width 6 height 6
click at [18, 157] on div at bounding box center [18, 156] width 6 height 6
click at [186, 284] on div "Undo" at bounding box center [192, 340] width 12 height 5
click at [190, 284] on div "Undo" at bounding box center [186, 341] width 29 height 12
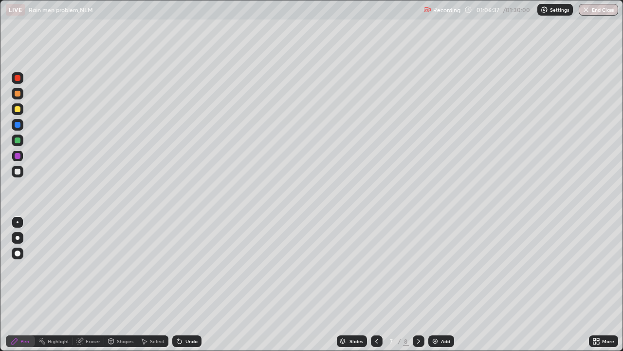
click at [16, 170] on div at bounding box center [18, 171] width 6 height 6
click at [20, 113] on div at bounding box center [18, 109] width 12 height 12
click at [18, 145] on div at bounding box center [18, 140] width 12 height 12
click at [436, 284] on img at bounding box center [435, 341] width 8 height 8
click at [19, 109] on div at bounding box center [18, 109] width 6 height 6
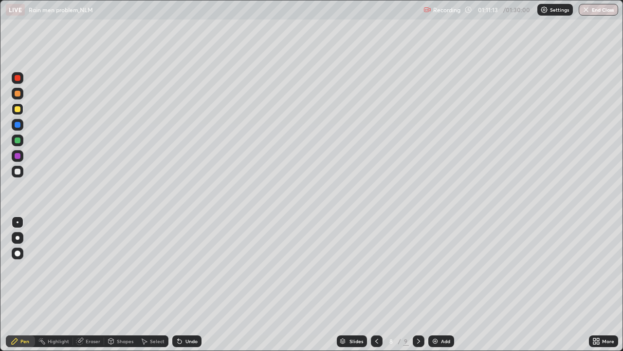
click at [186, 284] on div "Undo" at bounding box center [192, 340] width 12 height 5
click at [19, 155] on div at bounding box center [18, 156] width 6 height 6
click at [22, 111] on div at bounding box center [18, 109] width 12 height 12
click at [19, 170] on div at bounding box center [18, 171] width 6 height 6
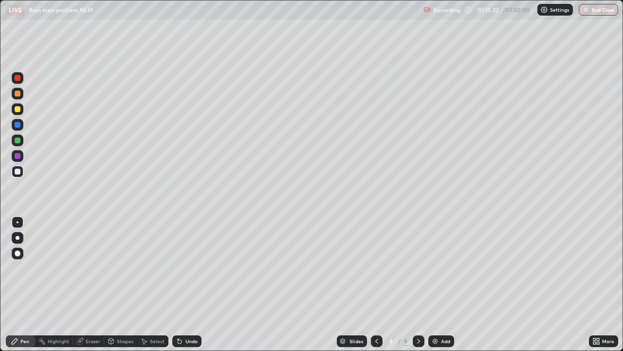
click at [15, 141] on div at bounding box center [18, 140] width 6 height 6
click at [189, 284] on div "Undo" at bounding box center [192, 340] width 12 height 5
click at [187, 284] on div "Undo" at bounding box center [186, 341] width 29 height 12
click at [185, 284] on div "Undo" at bounding box center [186, 341] width 29 height 12
click at [186, 284] on div "Undo" at bounding box center [186, 341] width 29 height 12
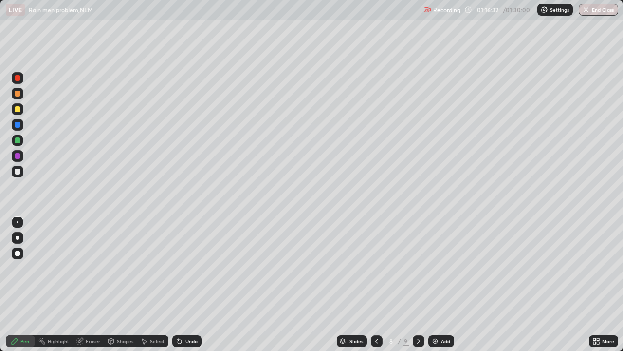
click at [185, 284] on div "Undo" at bounding box center [186, 341] width 29 height 12
click at [149, 284] on div "Select" at bounding box center [152, 341] width 31 height 12
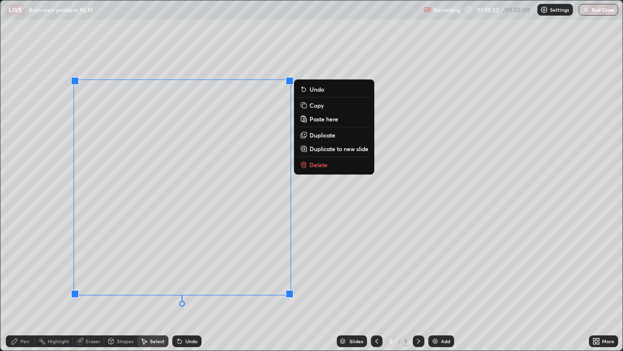
click at [314, 148] on p "Duplicate to new slide" at bounding box center [339, 149] width 59 height 8
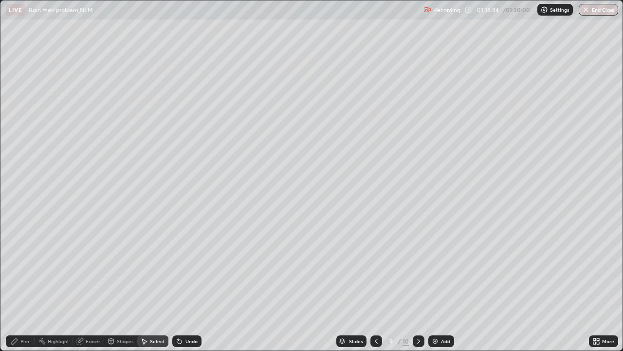
click at [86, 284] on div "Eraser" at bounding box center [93, 340] width 15 height 5
click at [18, 284] on icon at bounding box center [18, 308] width 8 height 8
click at [183, 284] on div "Undo" at bounding box center [186, 341] width 29 height 12
click at [181, 284] on icon at bounding box center [180, 341] width 8 height 8
click at [23, 284] on div "Pen" at bounding box center [24, 340] width 9 height 5
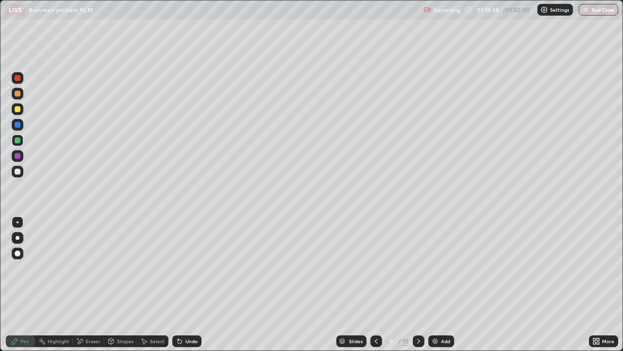
click at [18, 108] on div at bounding box center [18, 109] width 6 height 6
click at [19, 140] on div at bounding box center [18, 140] width 6 height 6
click at [188, 284] on div "Undo" at bounding box center [192, 340] width 12 height 5
click at [19, 158] on div at bounding box center [18, 156] width 6 height 6
click at [188, 284] on div "Undo" at bounding box center [186, 341] width 29 height 12
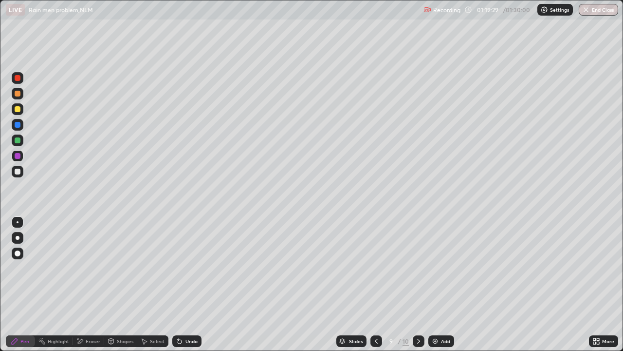
click at [17, 79] on div at bounding box center [18, 78] width 6 height 6
click at [86, 284] on div "Eraser" at bounding box center [93, 340] width 15 height 5
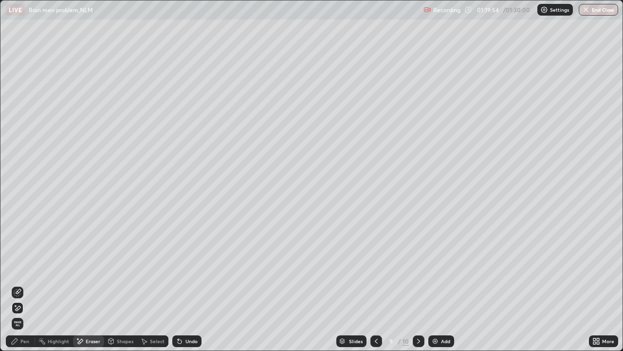
click at [26, 284] on div "Pen" at bounding box center [20, 341] width 29 height 12
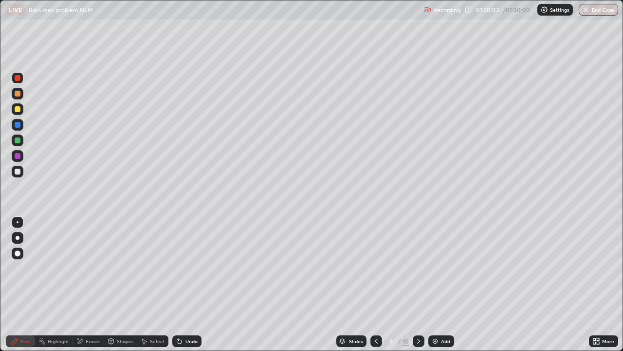
click at [88, 284] on div "Eraser" at bounding box center [88, 341] width 31 height 12
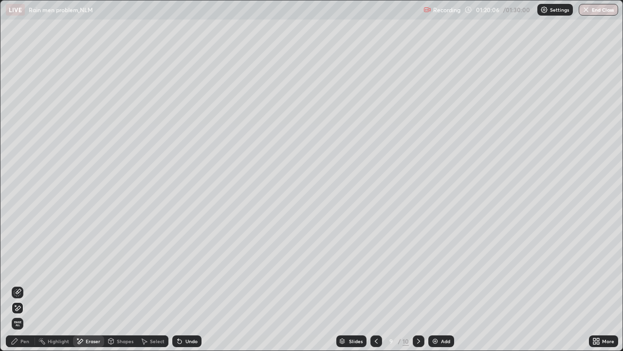
click at [24, 284] on div "Pen" at bounding box center [24, 340] width 9 height 5
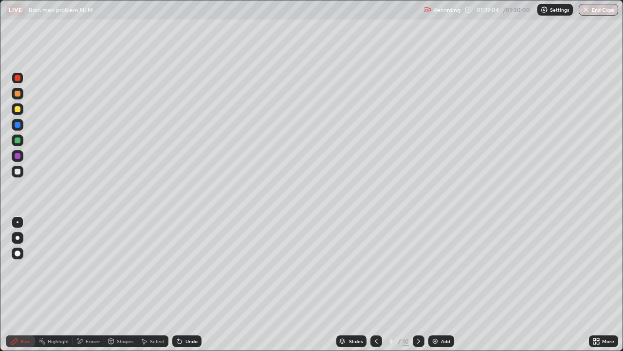
click at [92, 284] on div "Eraser" at bounding box center [88, 341] width 31 height 12
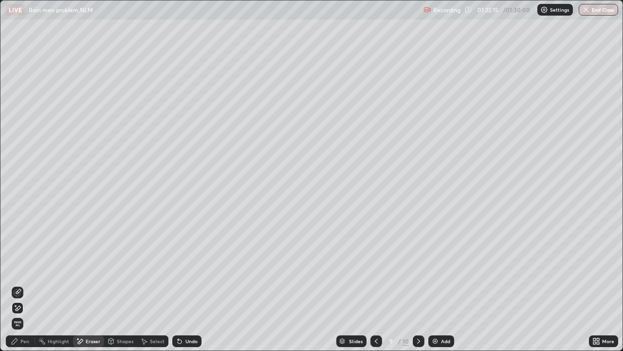
click at [24, 284] on div "Pen" at bounding box center [20, 341] width 29 height 12
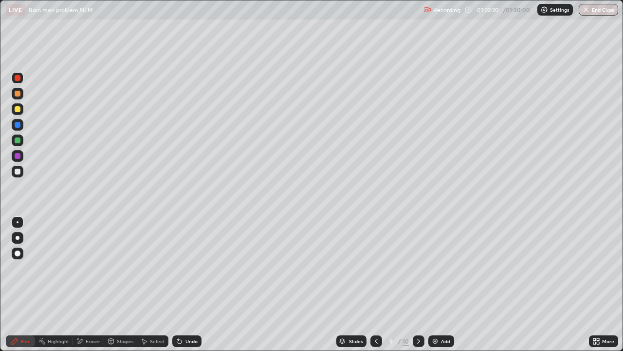
click at [18, 110] on div at bounding box center [18, 109] width 6 height 6
click at [88, 284] on div "Eraser" at bounding box center [93, 340] width 15 height 5
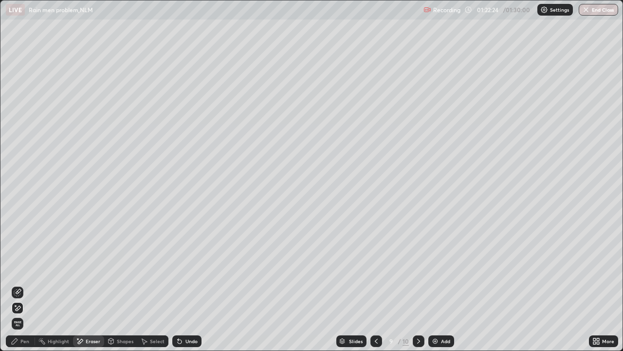
click at [24, 284] on div "Pen" at bounding box center [24, 340] width 9 height 5
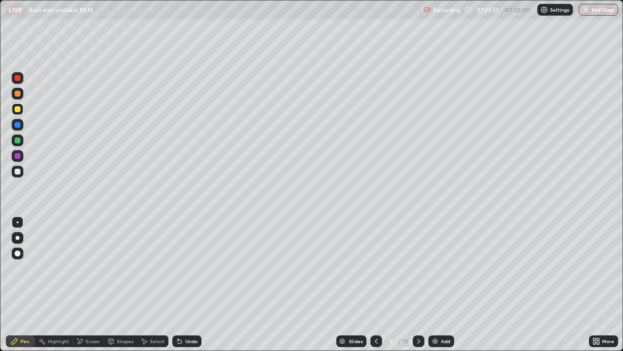
click at [17, 157] on div at bounding box center [18, 156] width 6 height 6
click at [375, 284] on icon at bounding box center [376, 340] width 3 height 5
click at [376, 284] on icon at bounding box center [377, 341] width 8 height 8
click at [375, 284] on icon at bounding box center [376, 340] width 3 height 5
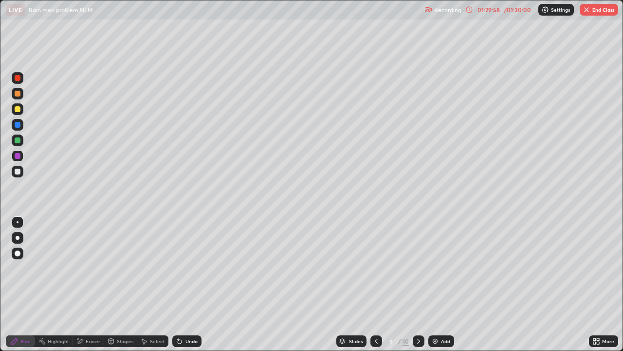
click at [377, 284] on icon at bounding box center [376, 340] width 3 height 5
click at [377, 284] on icon at bounding box center [377, 341] width 8 height 8
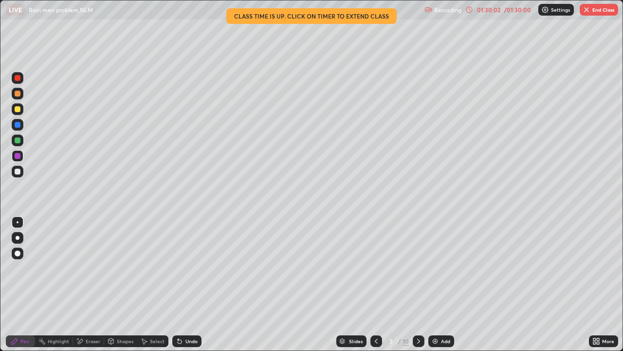
click at [597, 15] on button "End Class" at bounding box center [599, 10] width 38 height 12
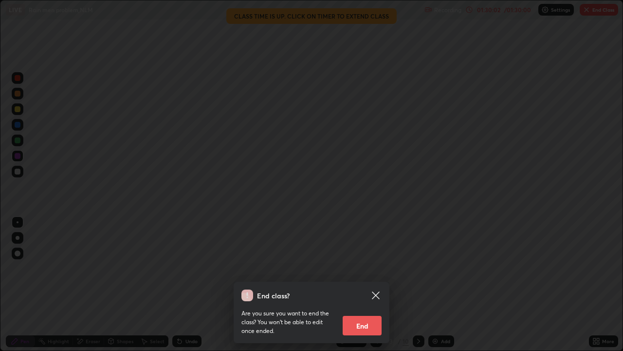
click at [602, 9] on div "End class? Are you sure you want to end the class? You won’t be able to edit on…" at bounding box center [311, 175] width 623 height 351
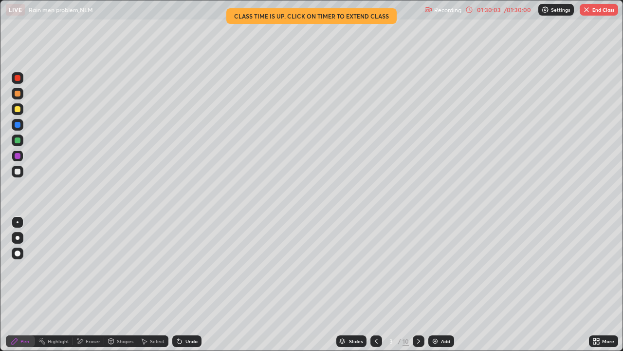
click at [594, 9] on button "End Class" at bounding box center [599, 10] width 38 height 12
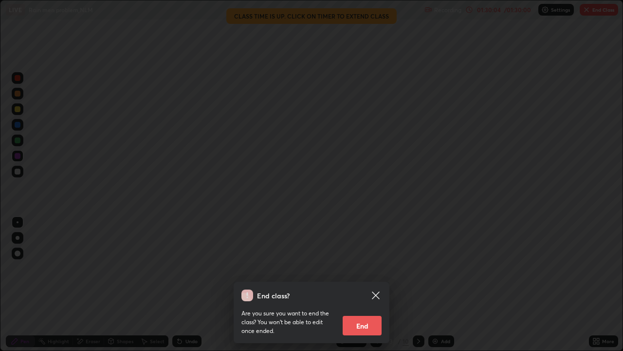
click at [362, 284] on button "End" at bounding box center [362, 325] width 39 height 19
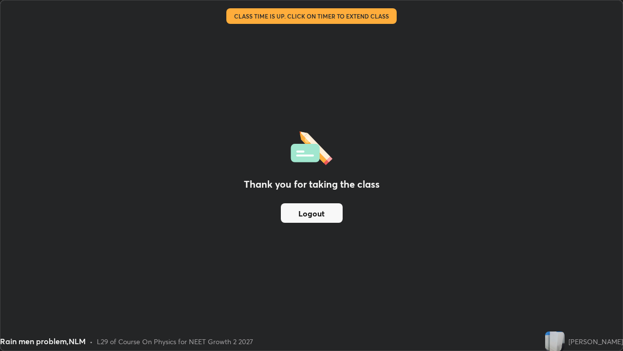
click at [472, 284] on div "Rain men problem,NLM • L29 of Course On Physics for NEET Growth 2 2027" at bounding box center [270, 340] width 541 height 19
click at [222, 224] on div "Thank you for taking the class Logout" at bounding box center [311, 175] width 622 height 350
click at [333, 228] on div "Thank you for taking the class Logout" at bounding box center [311, 175] width 622 height 350
